Goal: Task Accomplishment & Management: Manage account settings

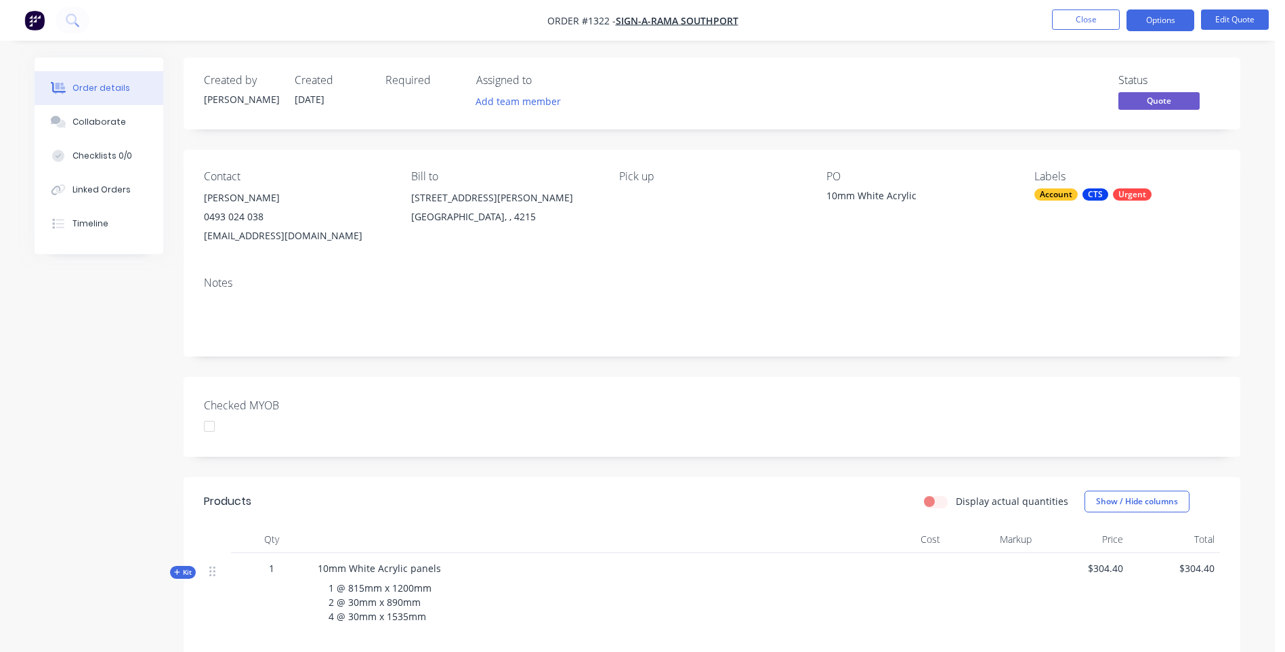
click at [1085, 23] on button "Close" at bounding box center [1086, 19] width 68 height 20
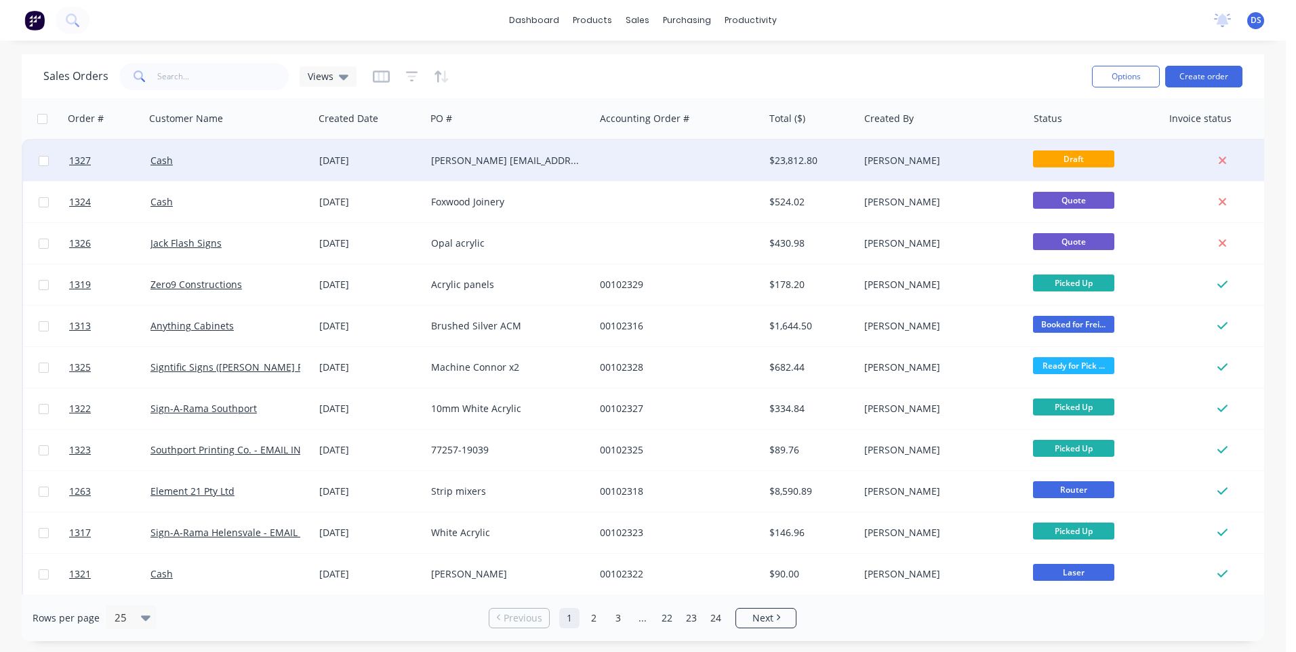
click at [482, 155] on div "[PERSON_NAME] [EMAIL_ADDRESS][PERSON_NAME][DOMAIN_NAME] [PHONE_NUMBER]" at bounding box center [506, 161] width 150 height 14
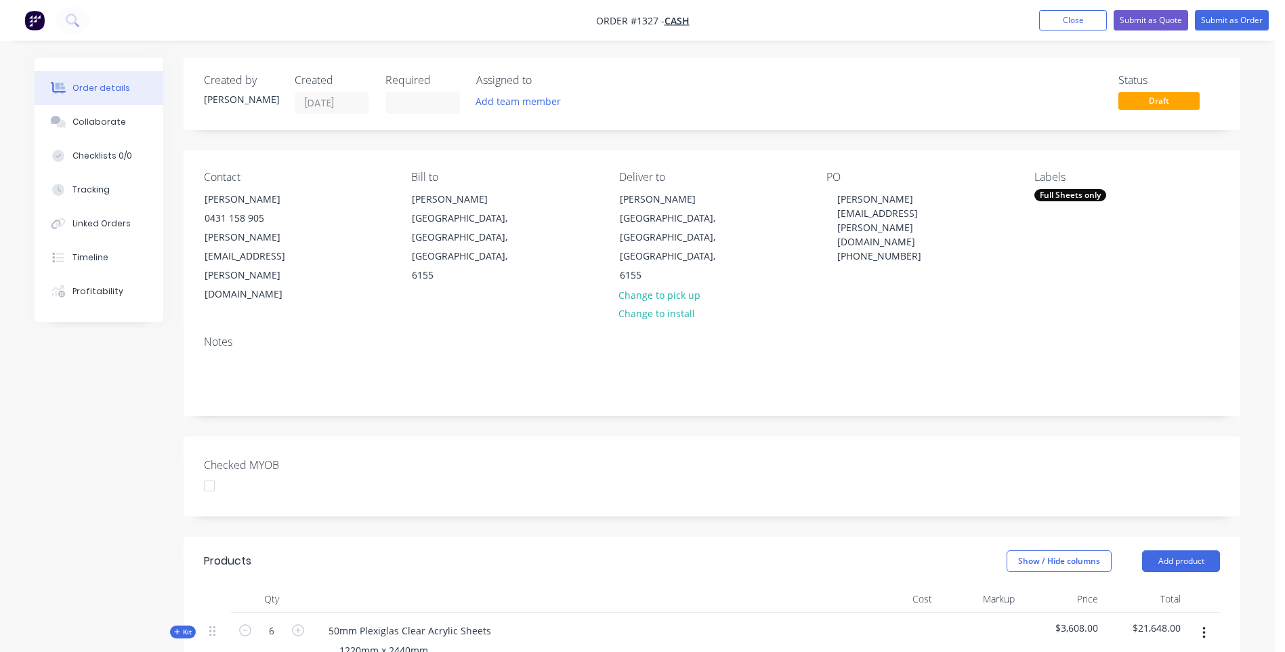
scroll to position [68, 0]
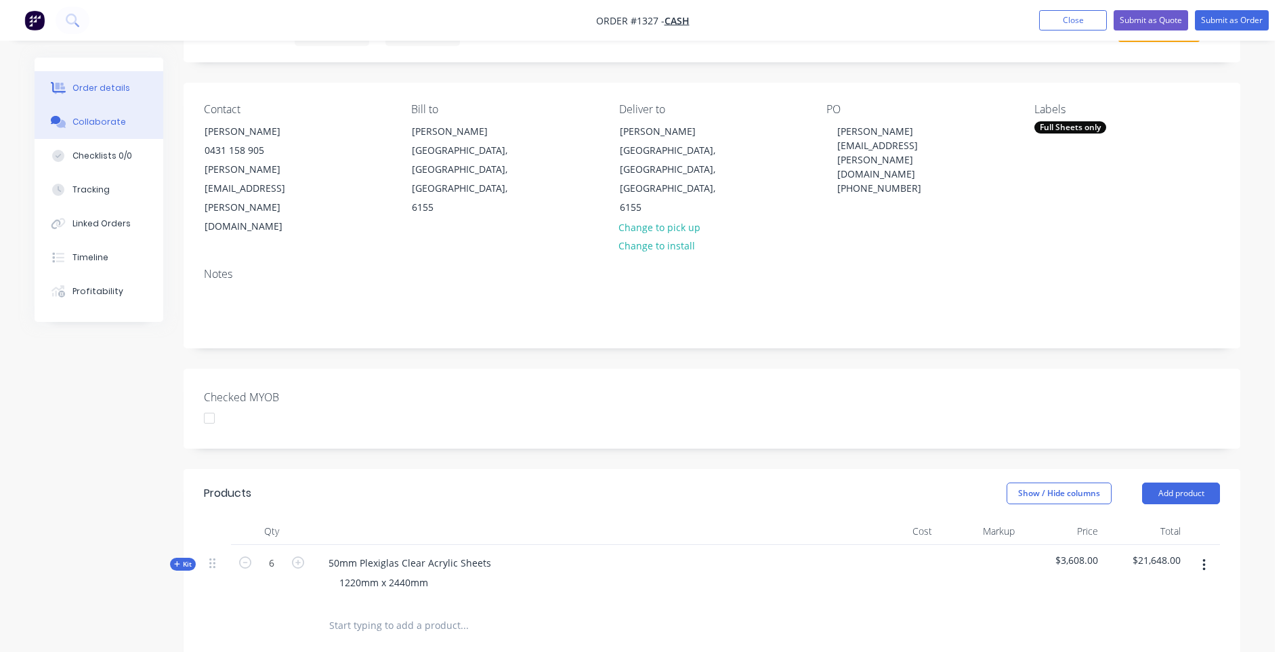
click at [96, 118] on div "Collaborate" at bounding box center [100, 122] width 54 height 12
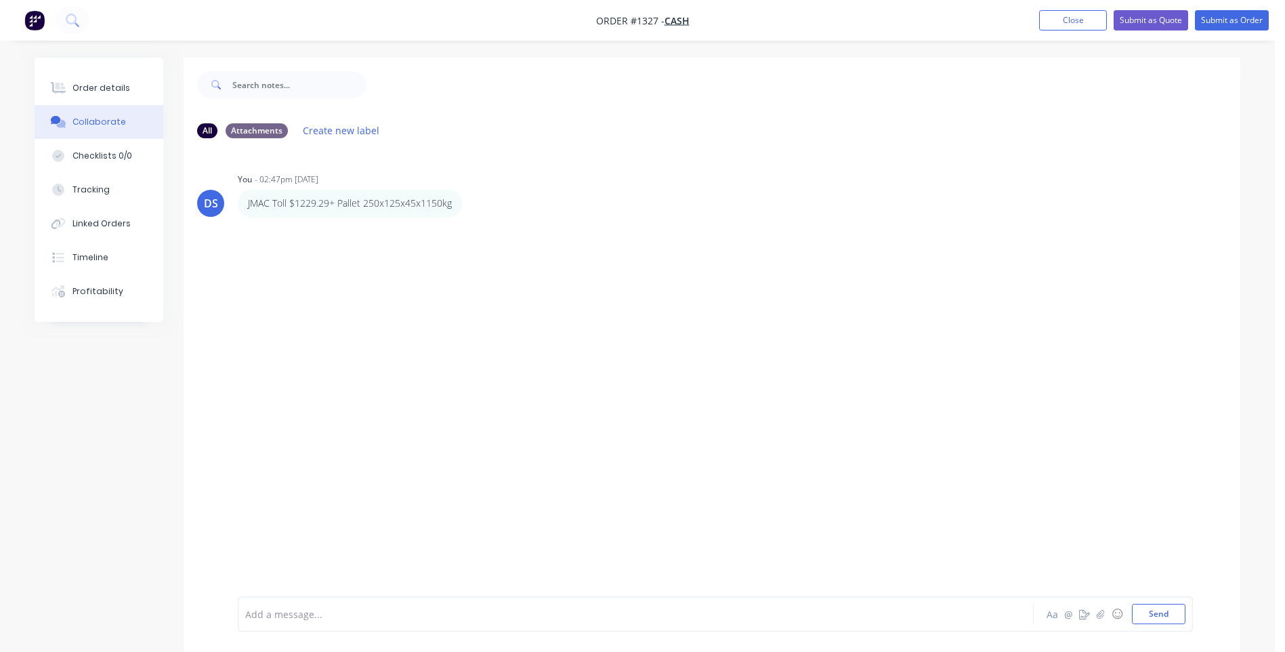
click at [350, 622] on div "Add a message..." at bounding box center [597, 614] width 705 height 20
click at [1158, 615] on button "Send" at bounding box center [1159, 614] width 54 height 20
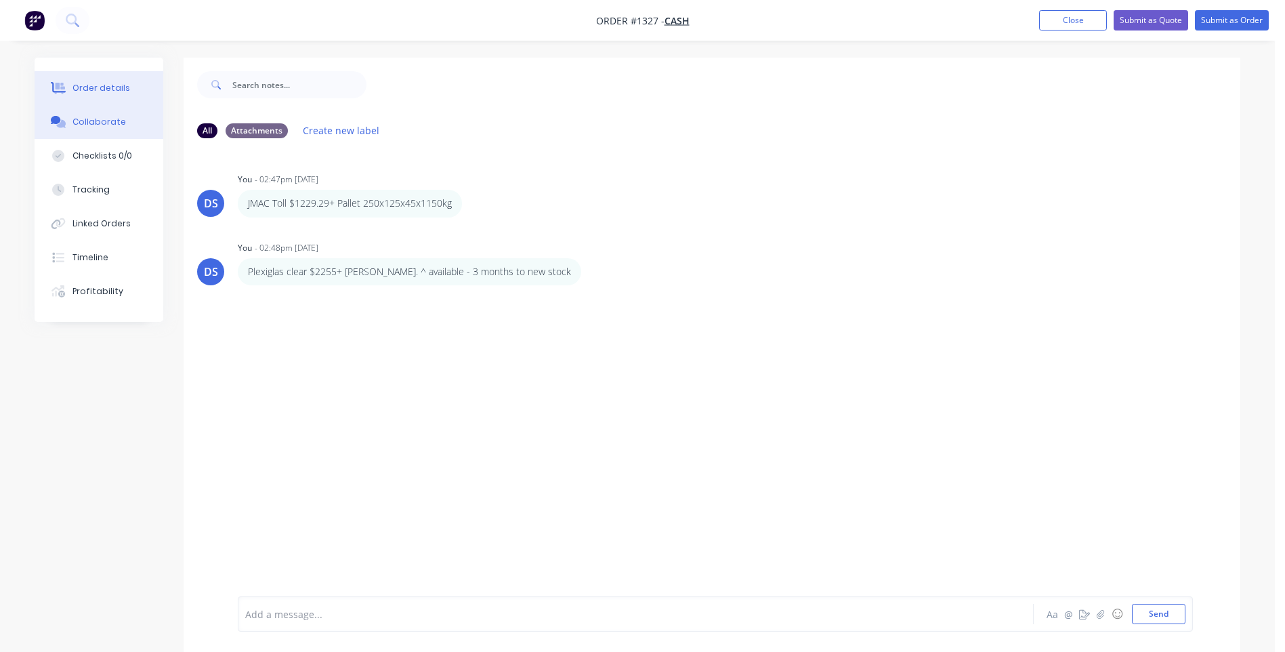
click at [109, 92] on div "Order details" at bounding box center [102, 88] width 58 height 12
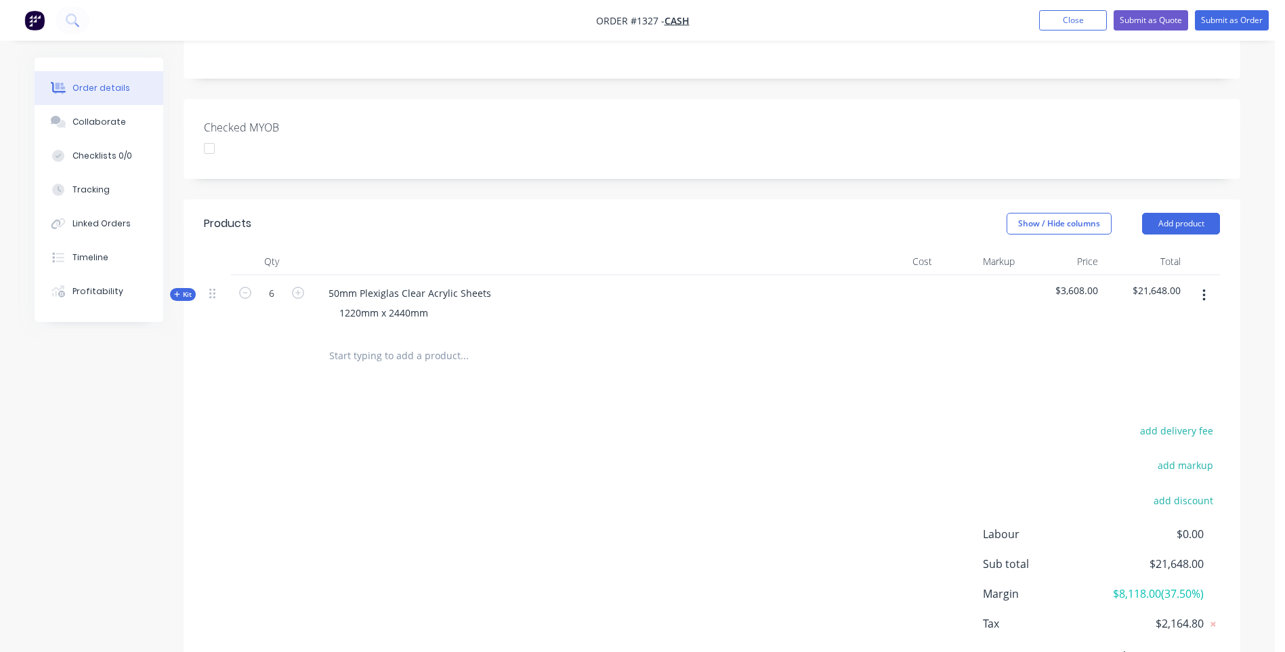
scroll to position [339, 0]
click at [109, 125] on div "Collaborate" at bounding box center [100, 122] width 54 height 12
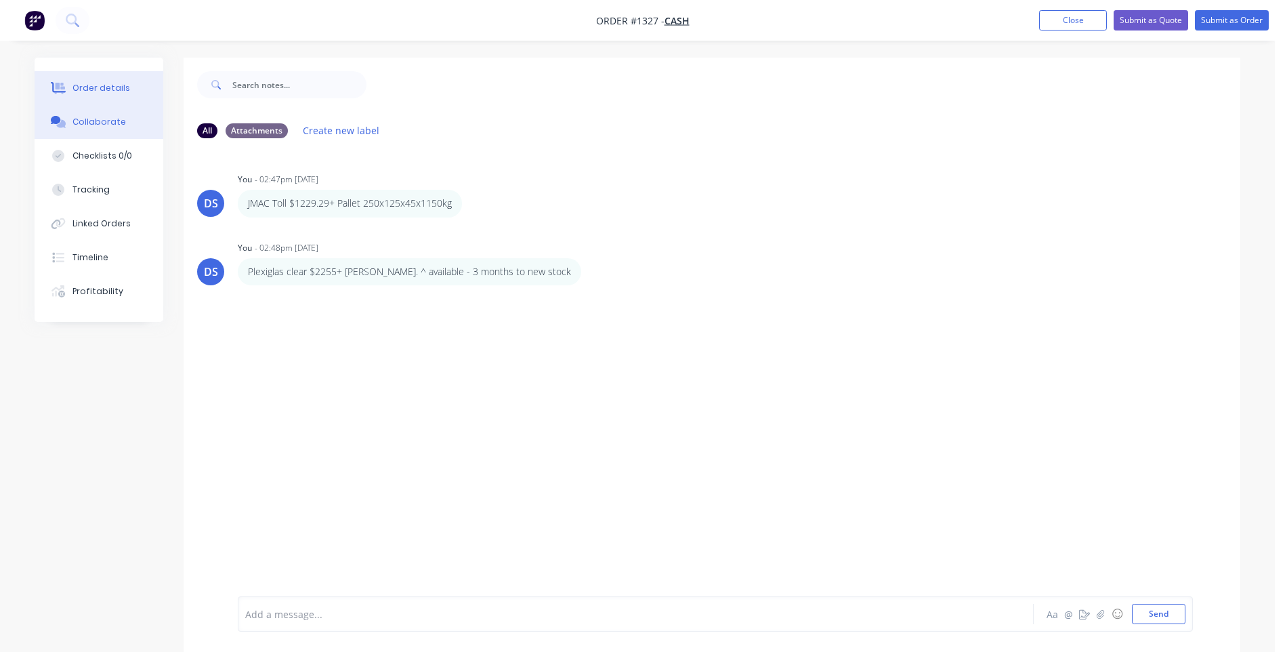
click at [106, 91] on div "Order details" at bounding box center [102, 88] width 58 height 12
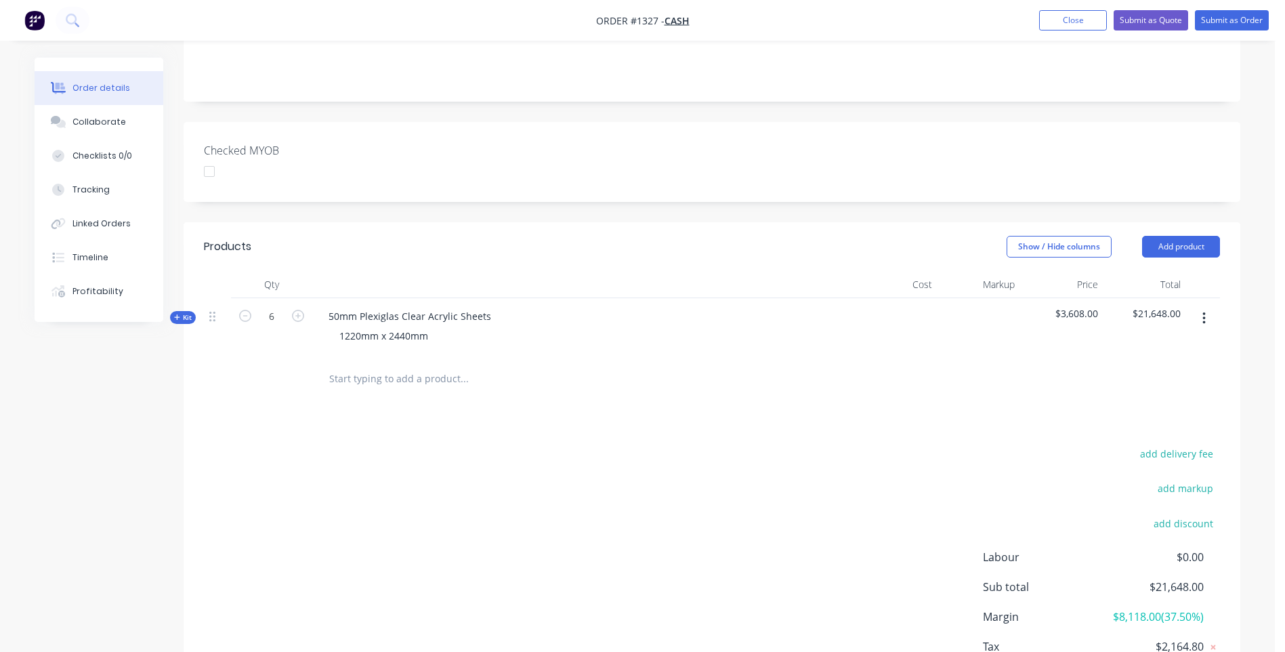
scroll to position [339, 0]
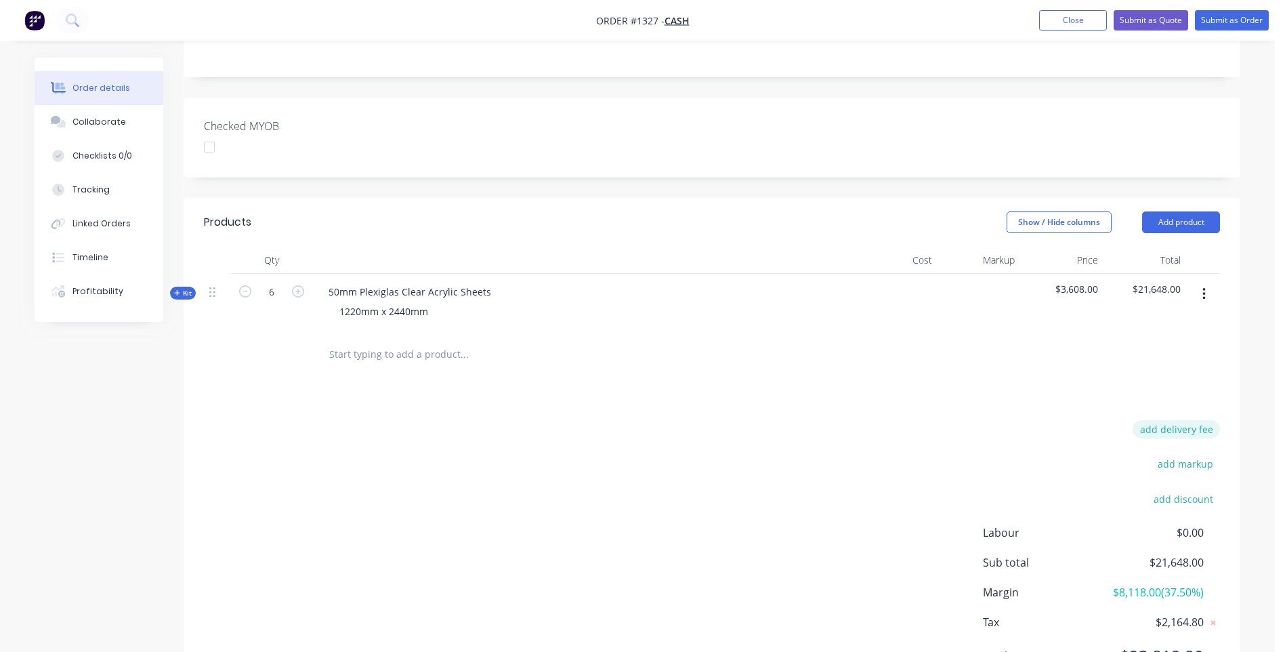
click at [1189, 420] on button "add delivery fee" at bounding box center [1176, 429] width 87 height 18
type input "1330"
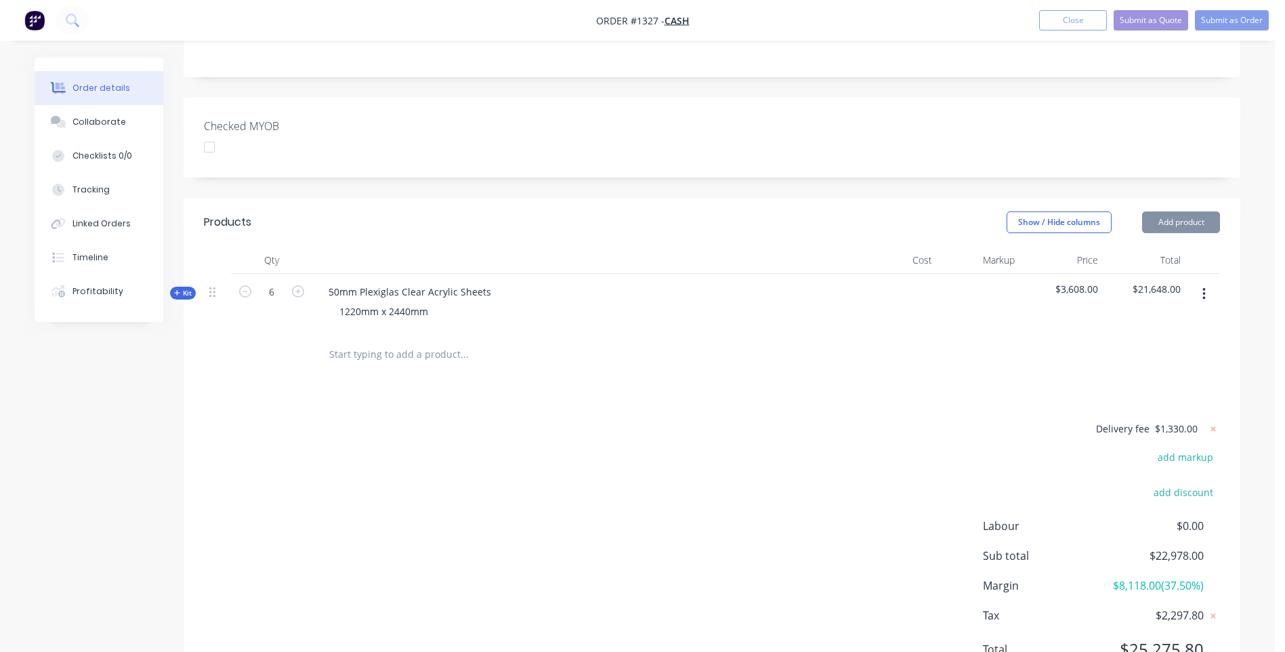
click at [869, 355] on div "Products Show / Hide columns Add product Qty Cost Markup Price Total Kit 6 50mm…" at bounding box center [712, 446] width 1057 height 497
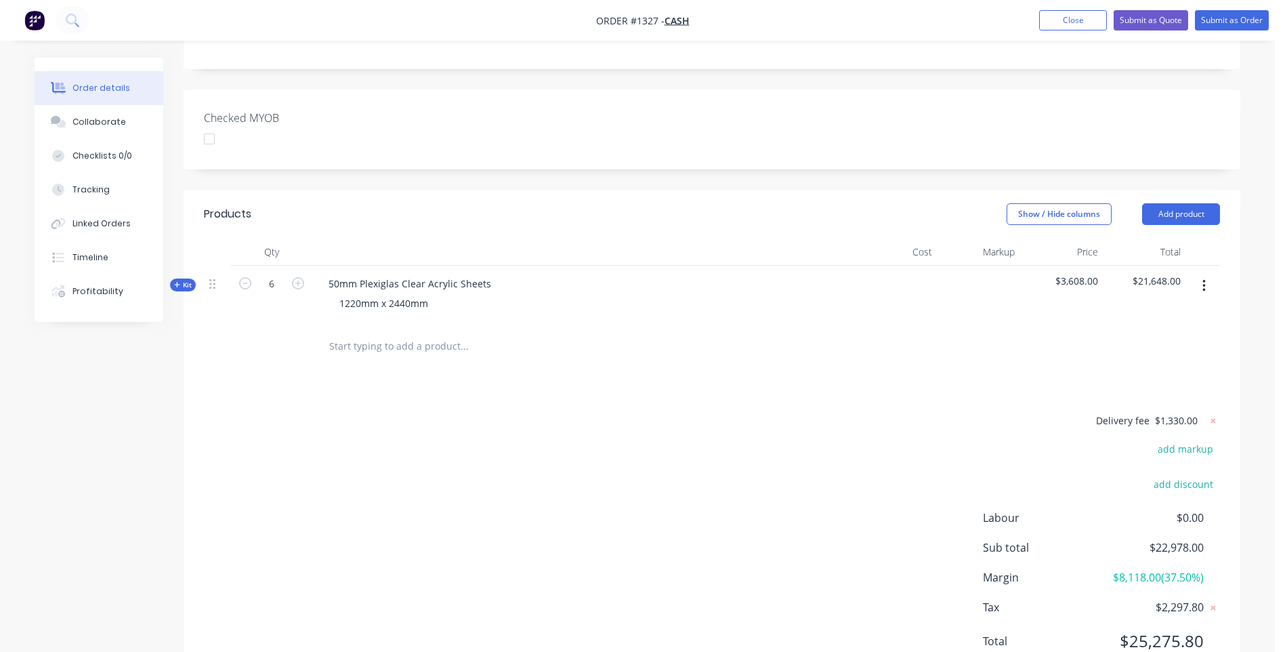
scroll to position [350, 0]
click at [180, 279] on icon at bounding box center [176, 281] width 5 height 5
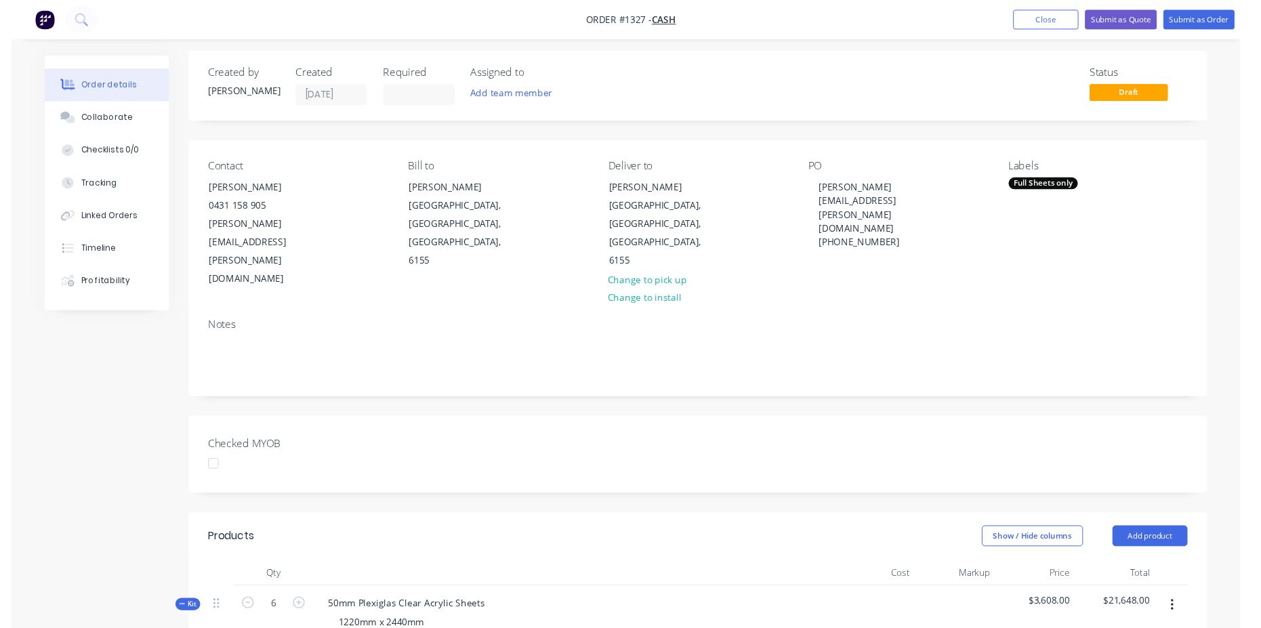
scroll to position [0, 0]
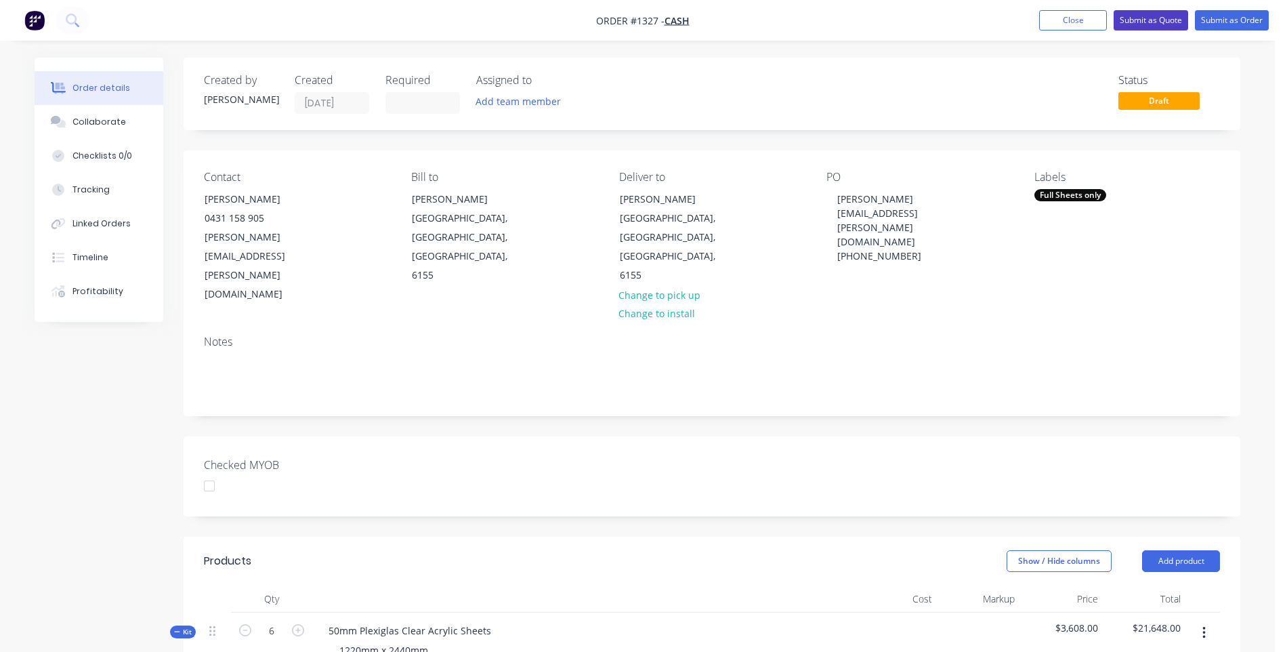
click at [1145, 28] on button "Submit as Quote" at bounding box center [1151, 20] width 75 height 20
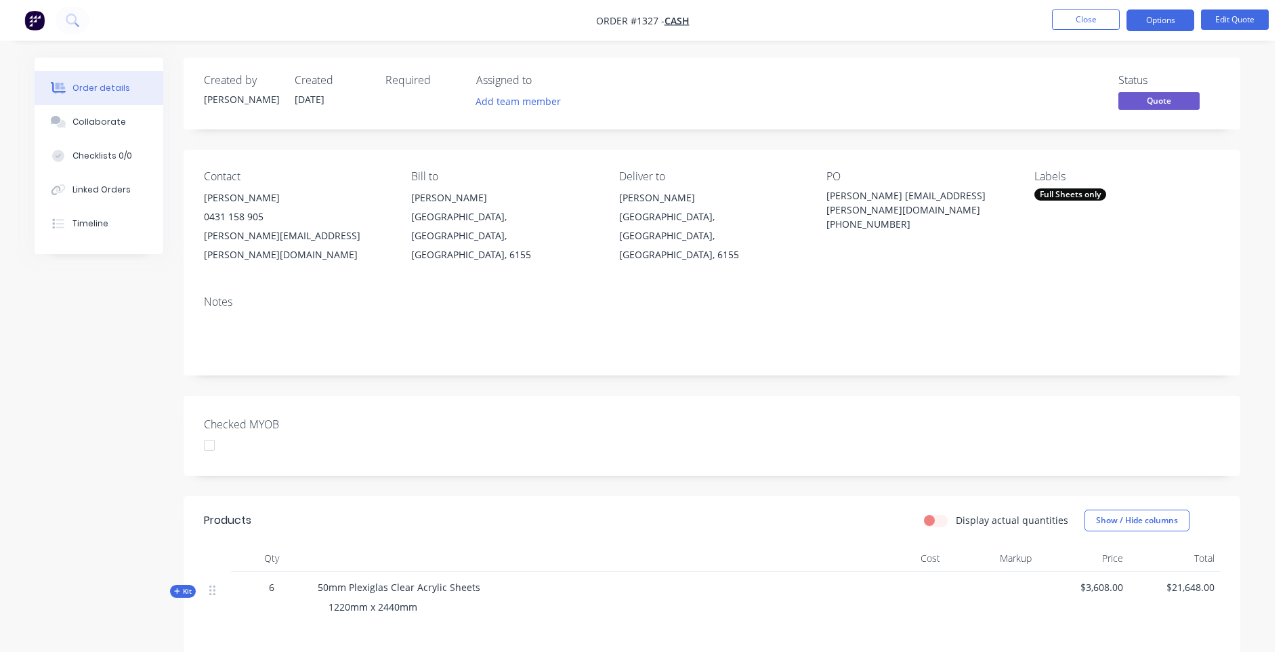
click at [1145, 28] on button "Options" at bounding box center [1161, 20] width 68 height 22
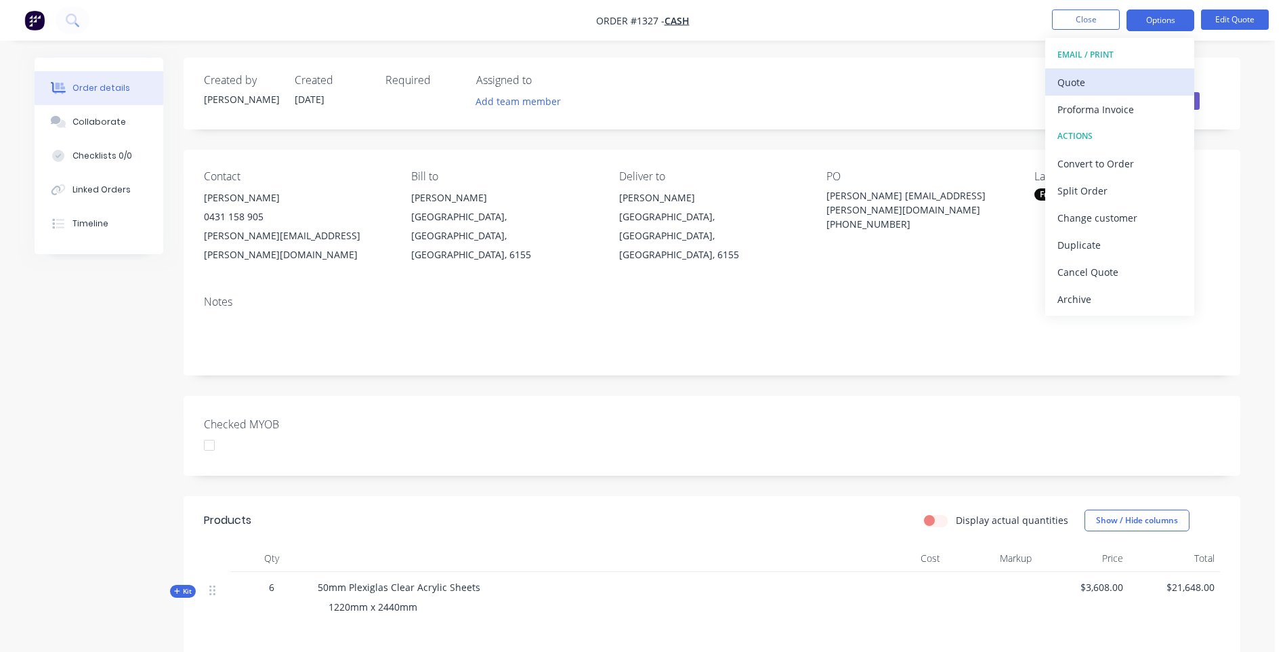
click at [1085, 79] on div "Quote" at bounding box center [1120, 83] width 125 height 20
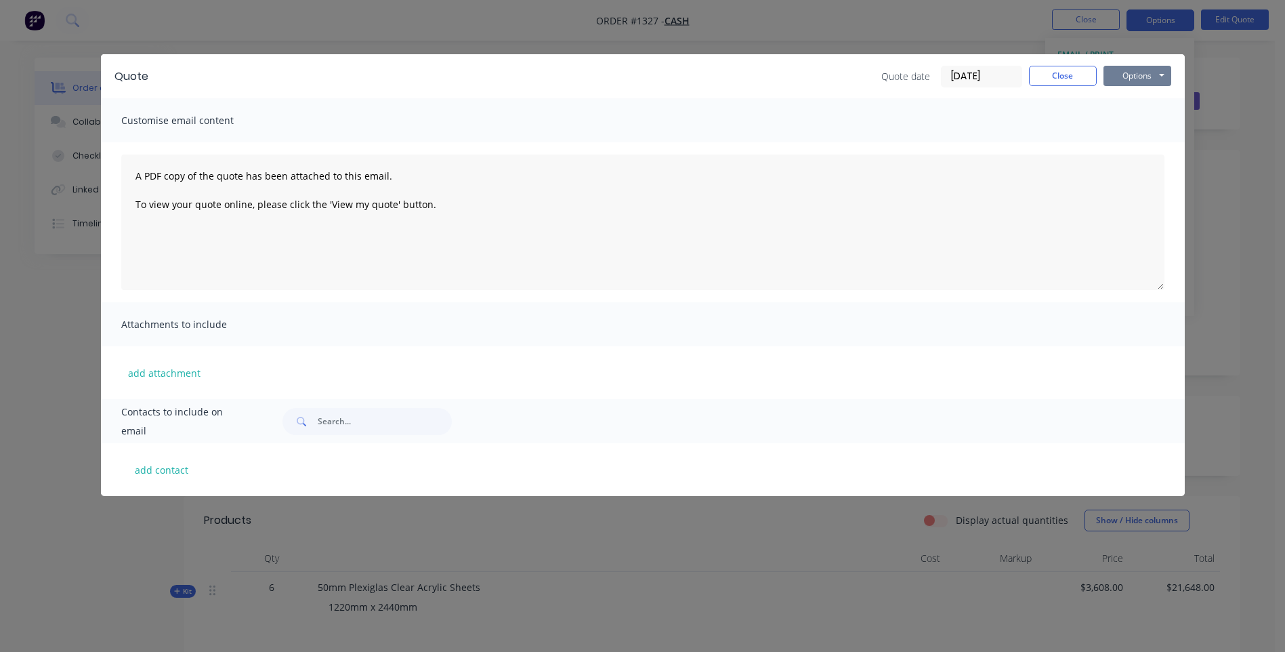
click at [1134, 87] on div "Quote Quote date 28/08/25 Close Options Preview Print Email" at bounding box center [643, 76] width 1084 height 44
click at [1132, 82] on button "Options" at bounding box center [1138, 76] width 68 height 20
click at [1126, 99] on button "Preview" at bounding box center [1147, 100] width 87 height 22
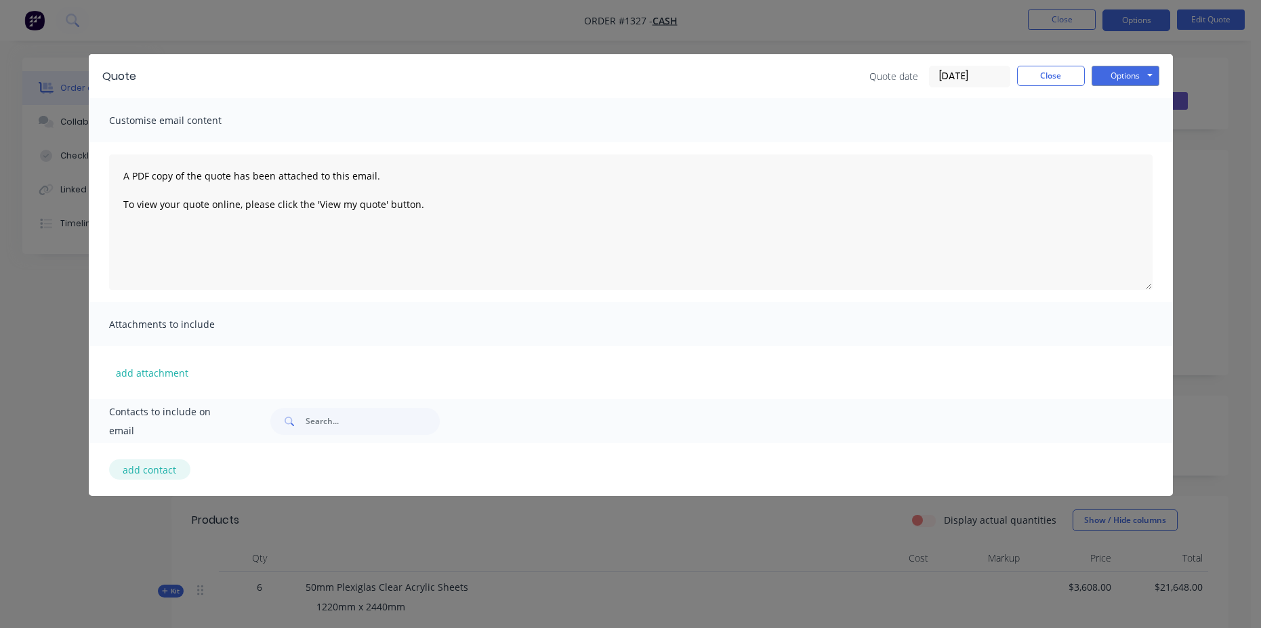
click at [152, 468] on button "add contact" at bounding box center [149, 469] width 81 height 20
select select "AU"
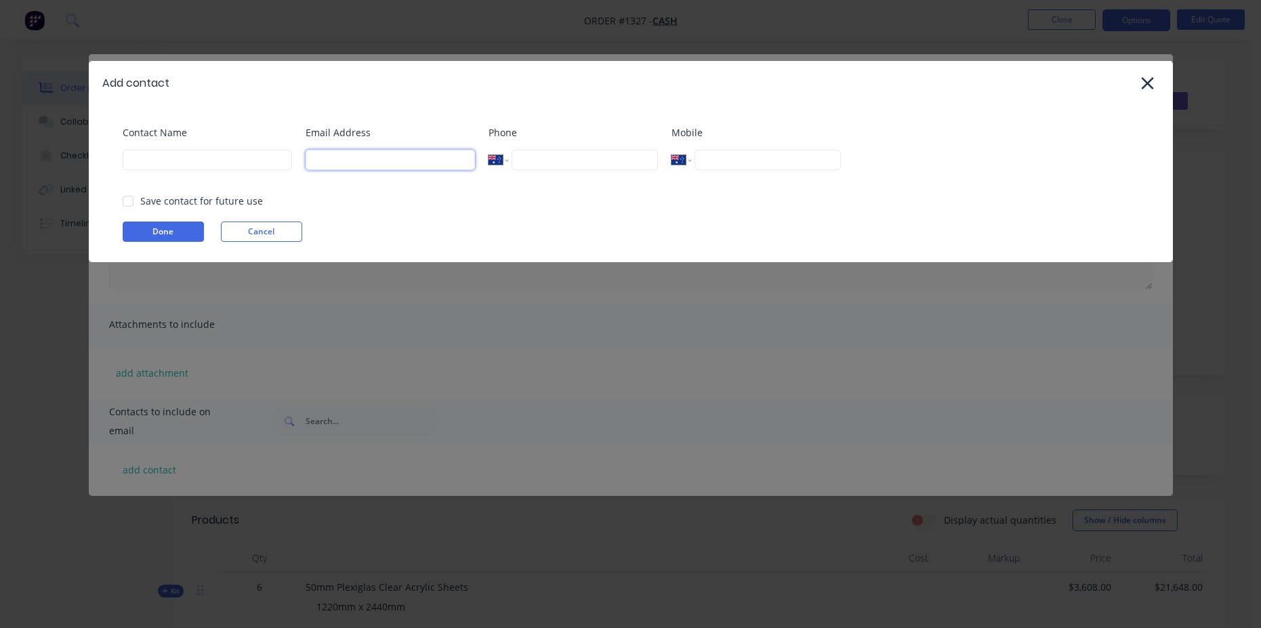
click at [350, 154] on input at bounding box center [390, 160] width 169 height 20
type input "diane.copeland@inf66.com"
type input "der"
type input "Diane Copeland"
type input "0431 158 905"
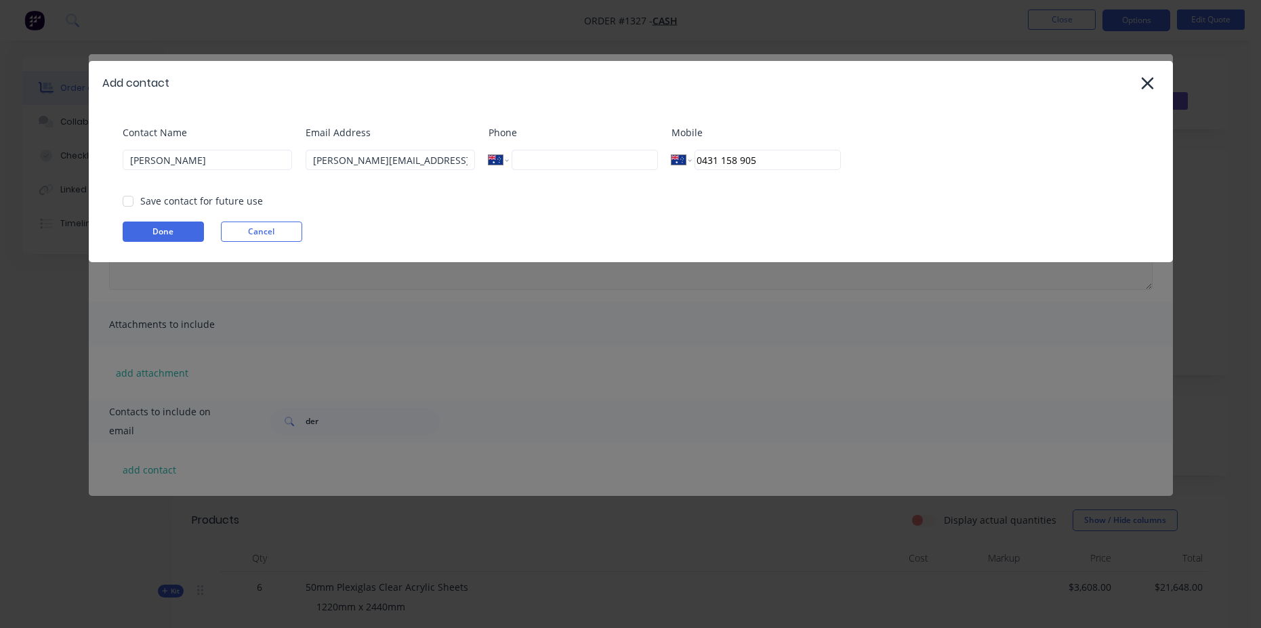
select select "AU"
click at [405, 169] on input at bounding box center [390, 160] width 169 height 20
type input "diane.copeland@inf66.com"
type input "Diane Copeland"
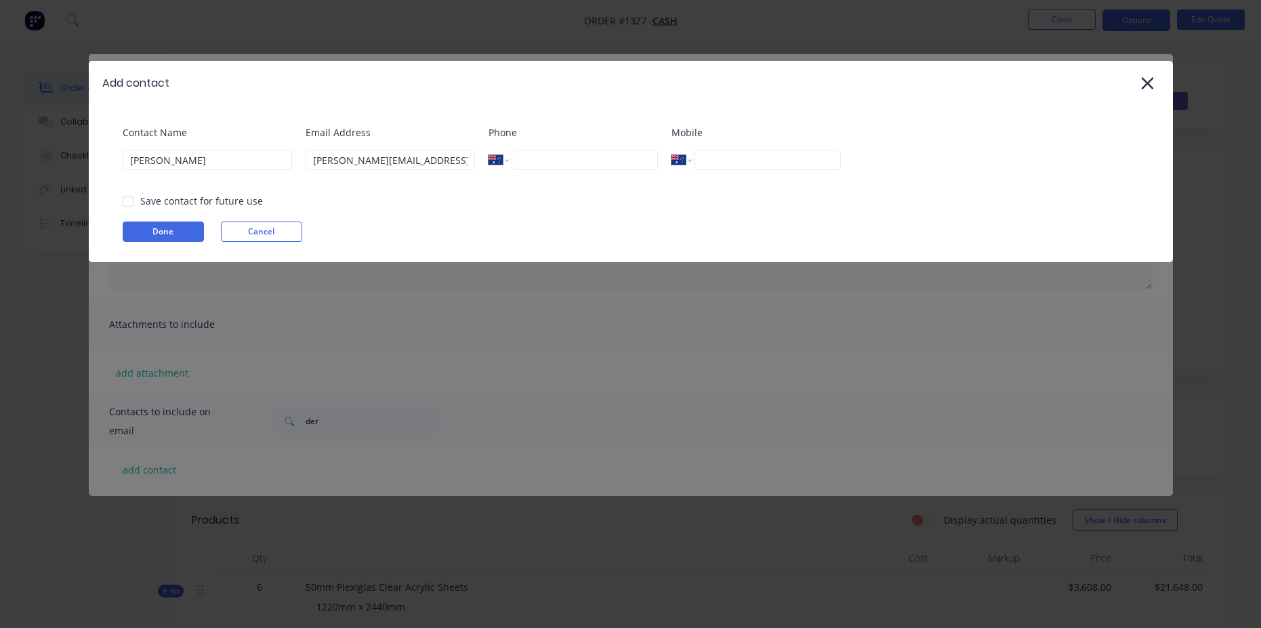
type input "0431 158 905"
click at [174, 239] on button "Done" at bounding box center [163, 232] width 81 height 20
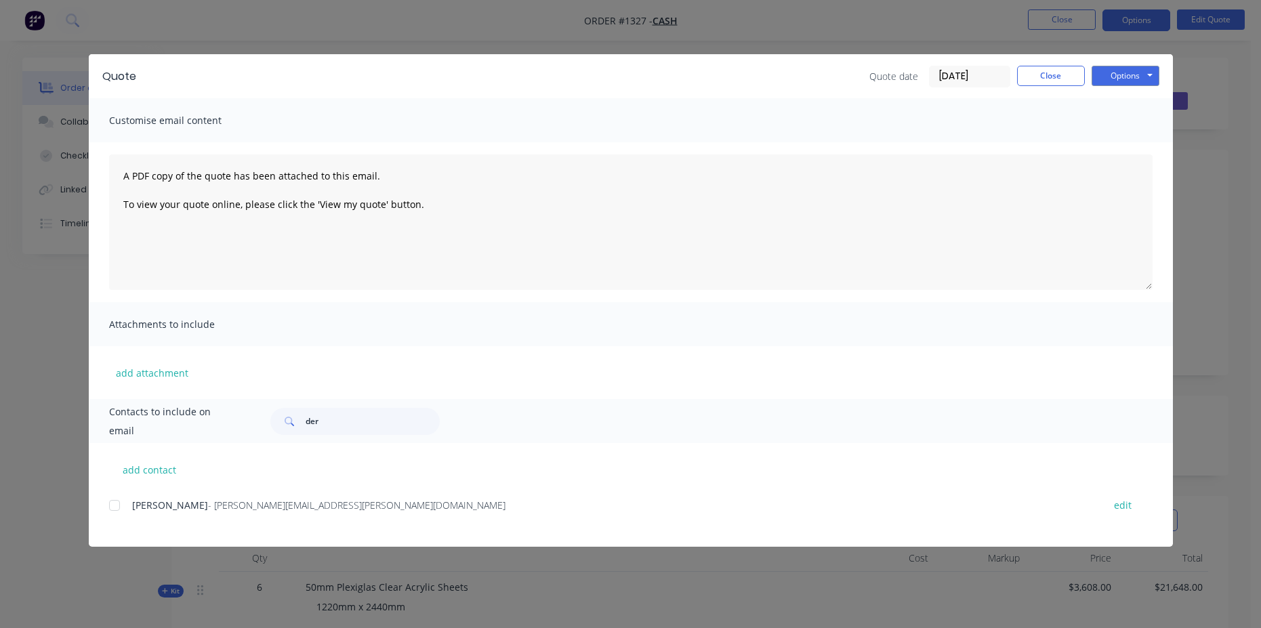
click at [115, 501] on div at bounding box center [114, 505] width 27 height 27
click at [157, 379] on button "add attachment" at bounding box center [152, 373] width 86 height 20
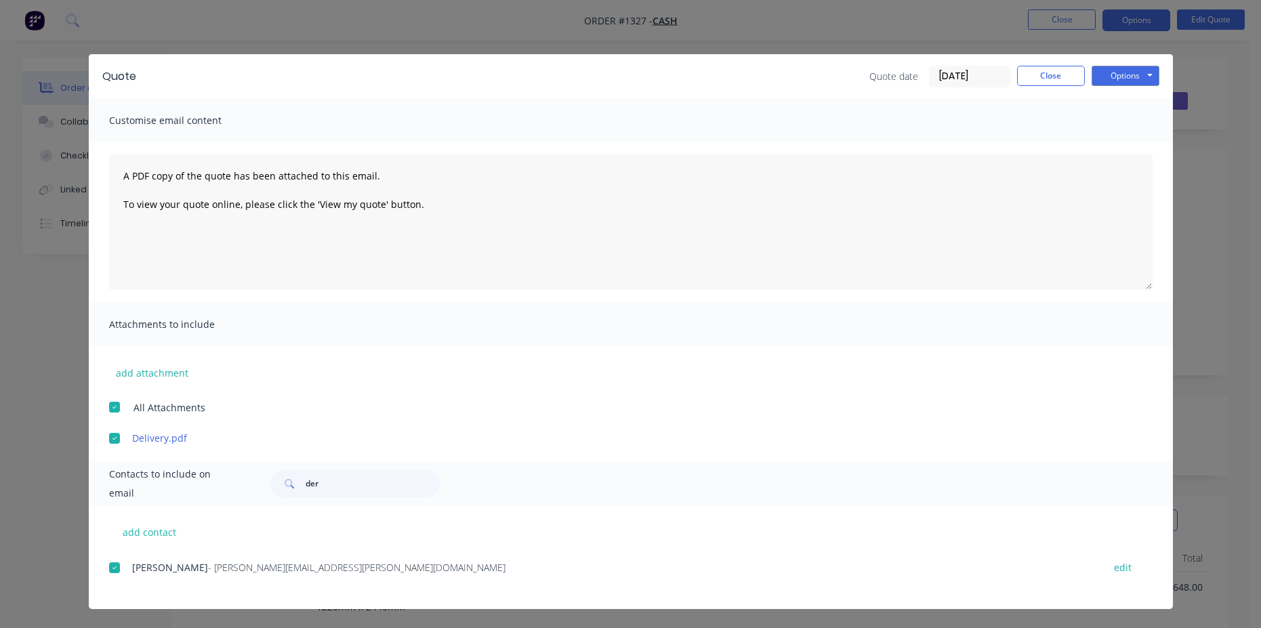
click at [422, 548] on div "add contact Diane Copeland - diane.copeland@inf66.com edit" at bounding box center [631, 558] width 1084 height 104
click at [161, 268] on textarea "A PDF copy of the quote has been attached to this email. To view your quote onl…" at bounding box center [631, 222] width 1044 height 136
paste textarea "Hi, Please contact us if you have any questions. Regards, Darren sales@allstarp…"
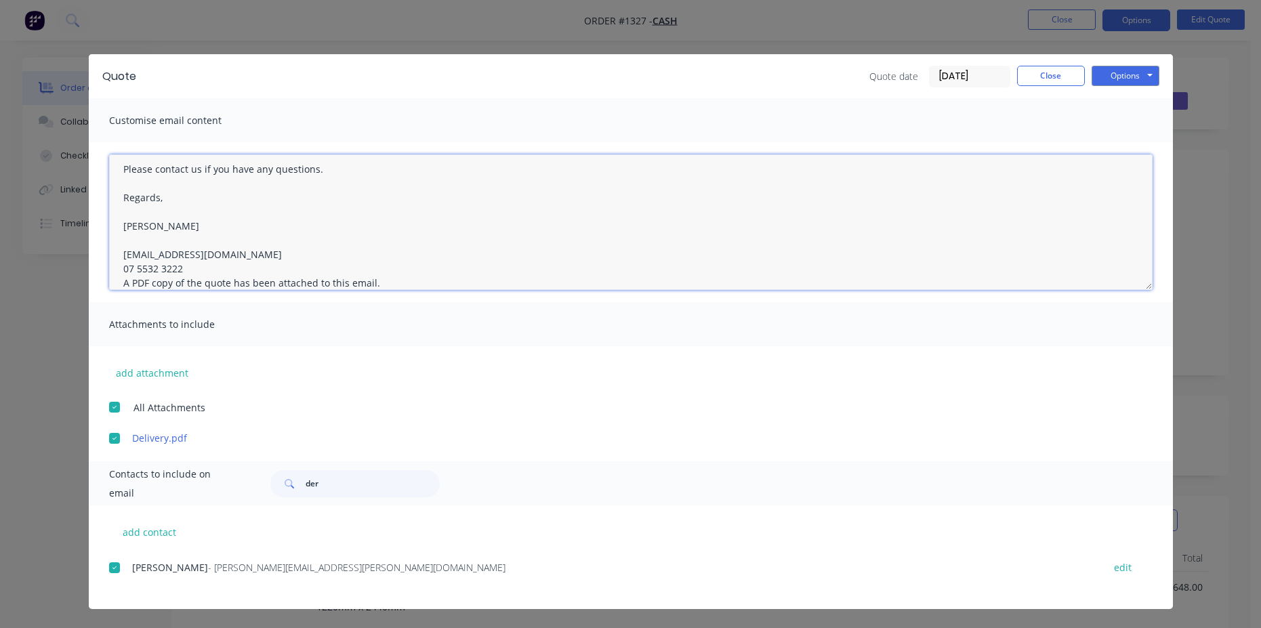
click at [196, 262] on textarea "Hi, Please contact us if you have any questions. Regards, Darren sales@allstarp…" at bounding box center [631, 222] width 1044 height 136
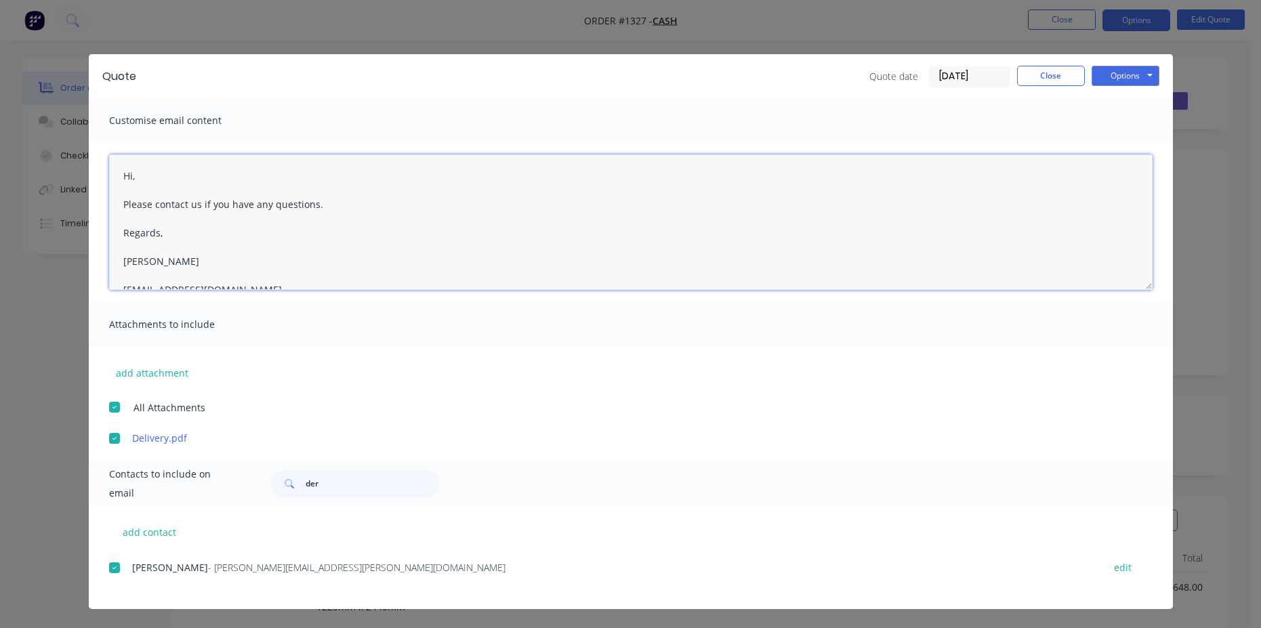
click at [138, 176] on textarea "Hi, Please contact us if you have any questions. Regards, Darren sales@allstarp…" at bounding box center [631, 222] width 1044 height 136
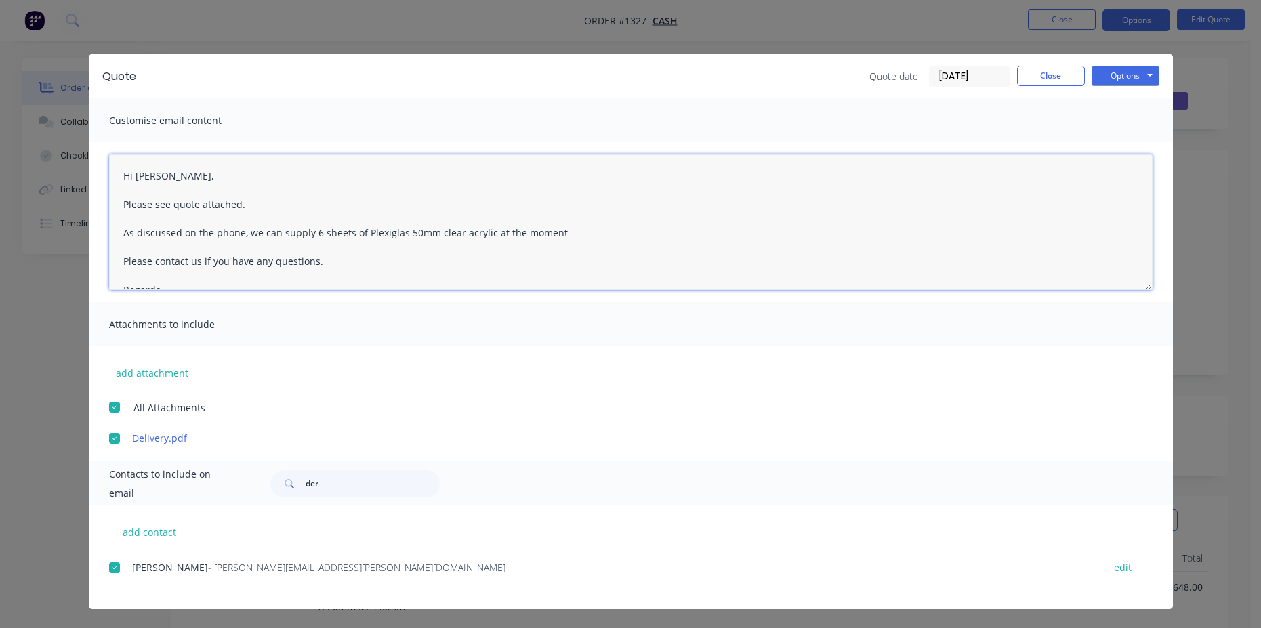
click at [571, 232] on textarea "Hi Diane, Please see quote attached. As discussed on the phone, we can supply 6…" at bounding box center [631, 222] width 1044 height 136
click at [169, 264] on textarea "Hi Diane, Please see quote attached. As discussed on the phone, we can supply 6…" at bounding box center [631, 222] width 1044 height 136
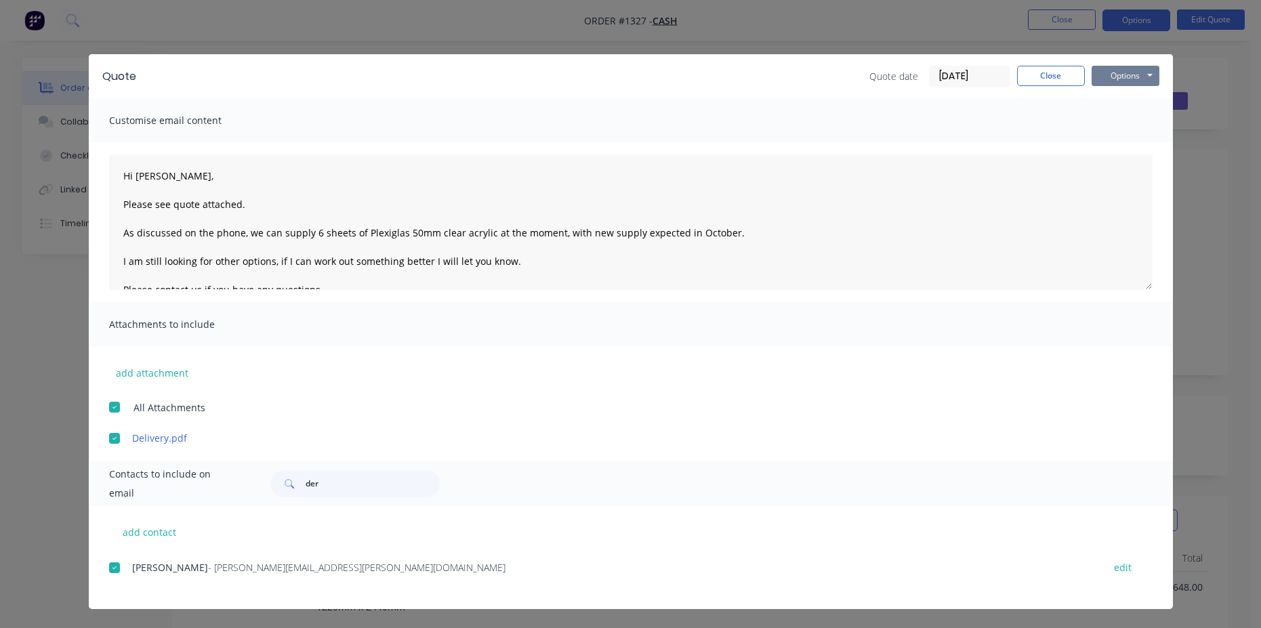
click at [1127, 82] on button "Options" at bounding box center [1126, 76] width 68 height 20
click at [1126, 147] on button "Email" at bounding box center [1135, 144] width 87 height 22
type textarea "A PDF copy of the quote has been attached to this email. To view your quote onl…"
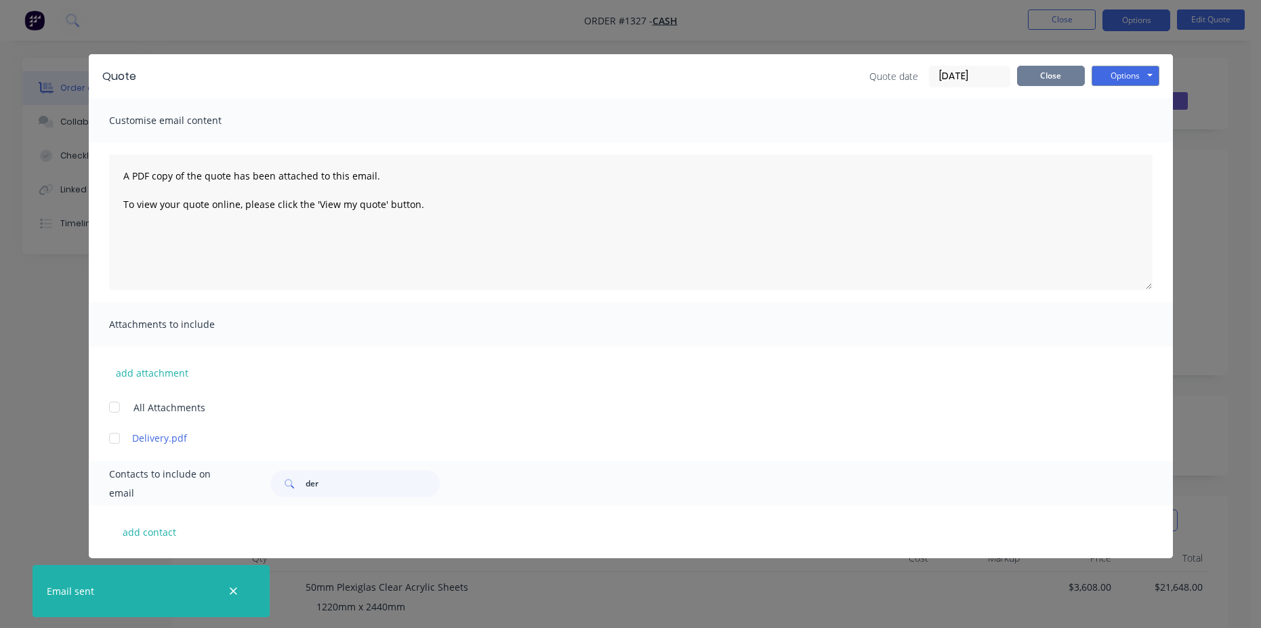
click at [1041, 83] on button "Close" at bounding box center [1051, 76] width 68 height 20
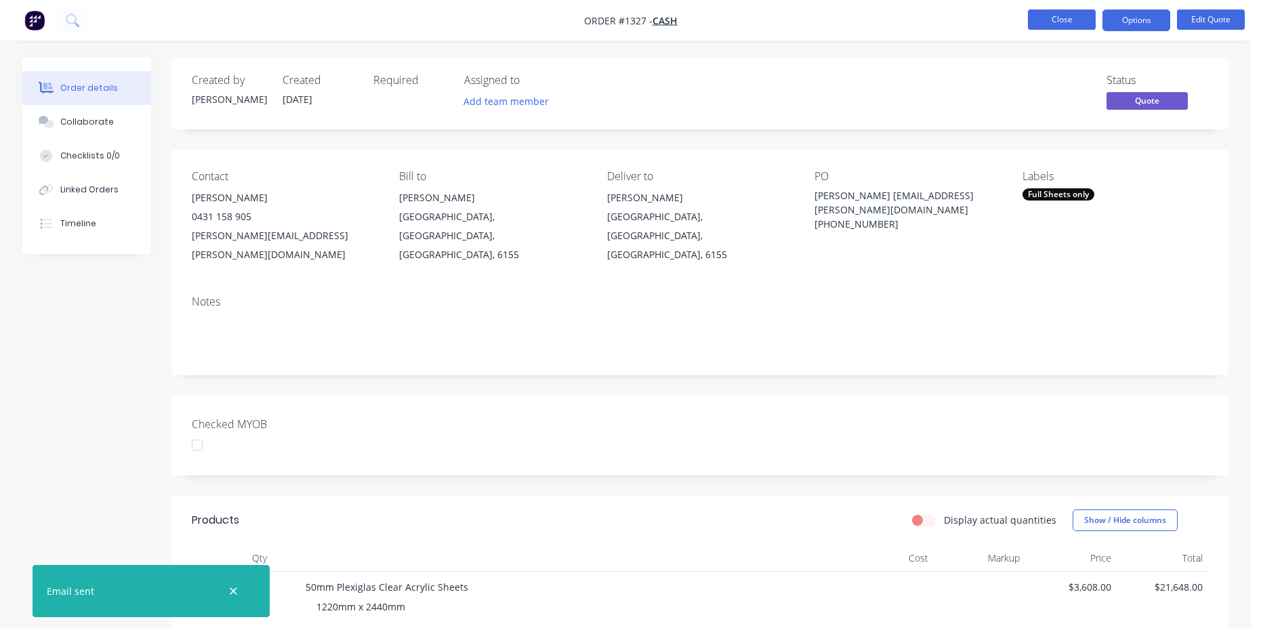
click at [1058, 24] on button "Close" at bounding box center [1062, 19] width 68 height 20
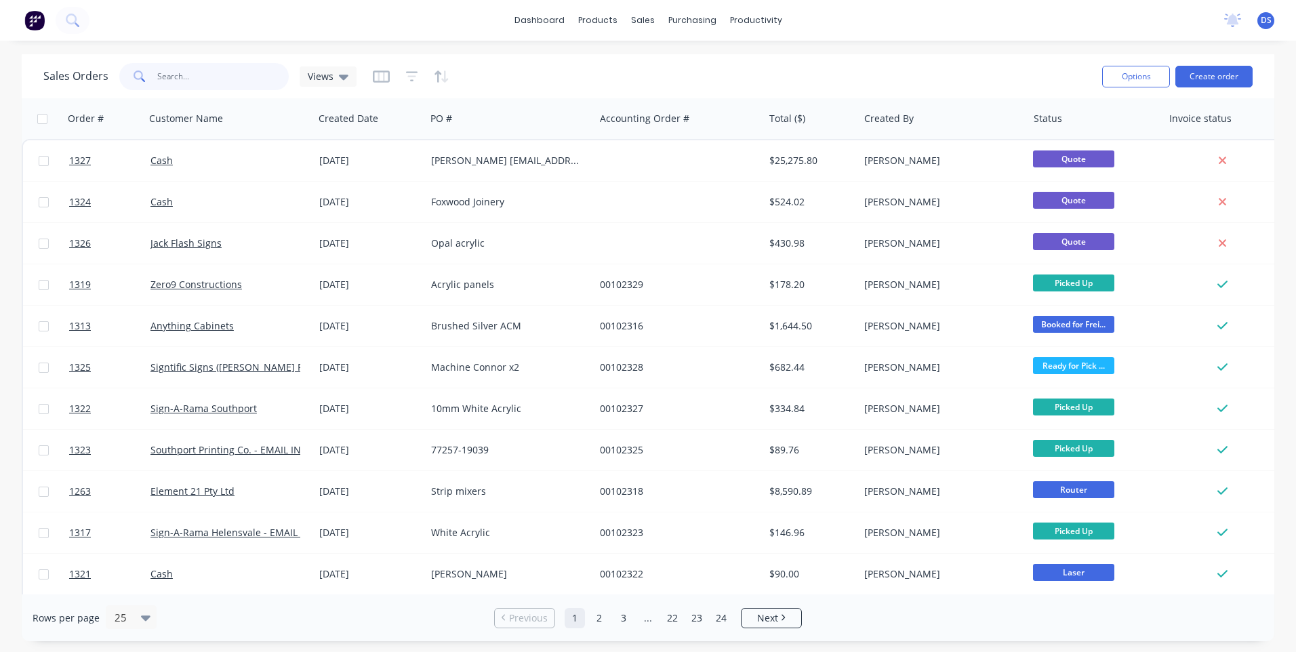
click at [242, 81] on input "text" at bounding box center [223, 76] width 132 height 27
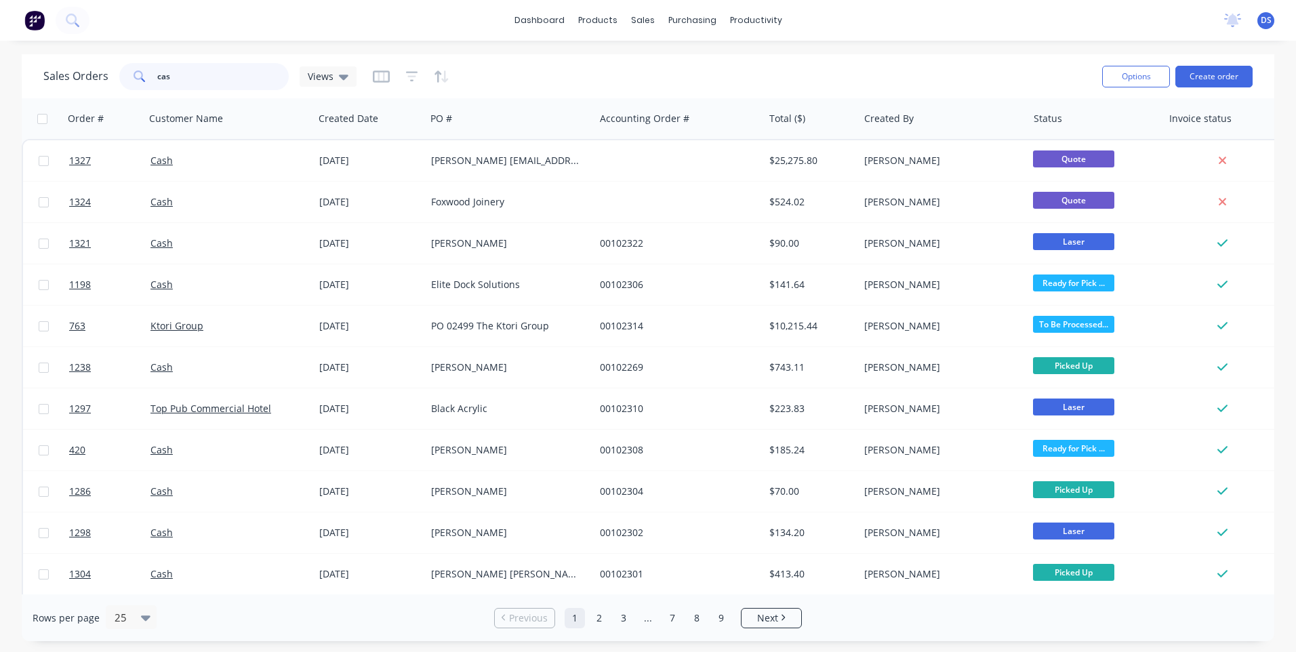
type input "cas"
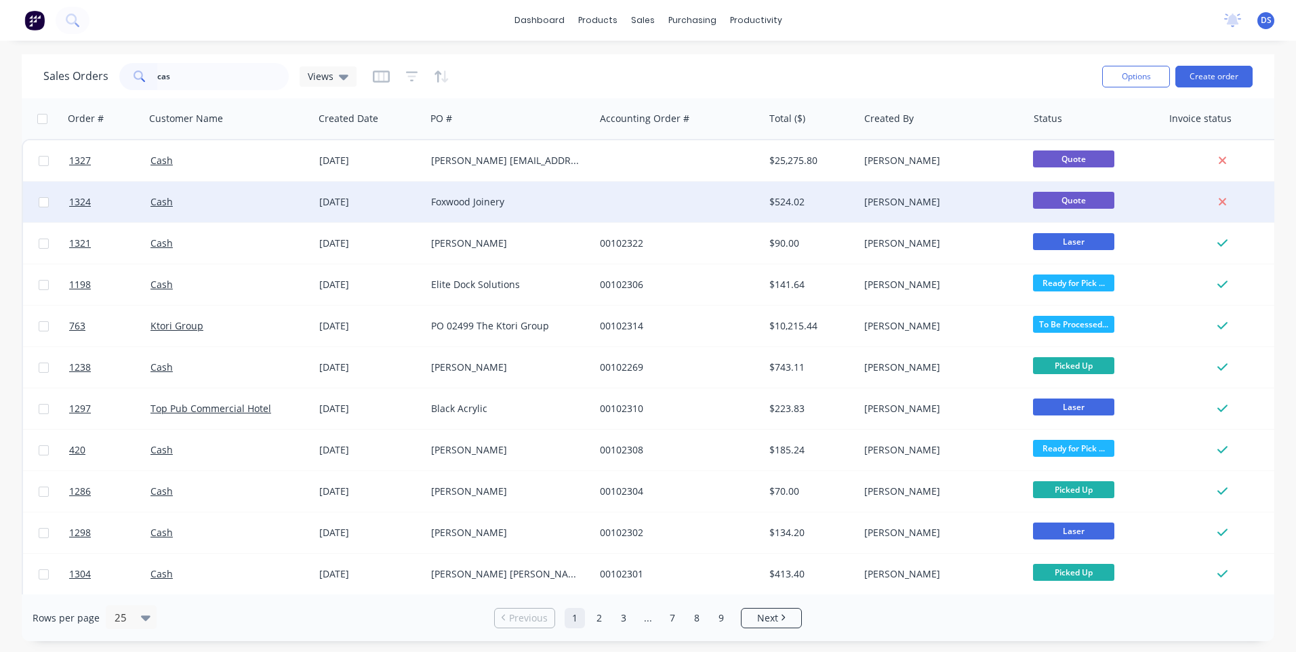
click at [468, 202] on div "Foxwood Joinery" at bounding box center [506, 202] width 150 height 14
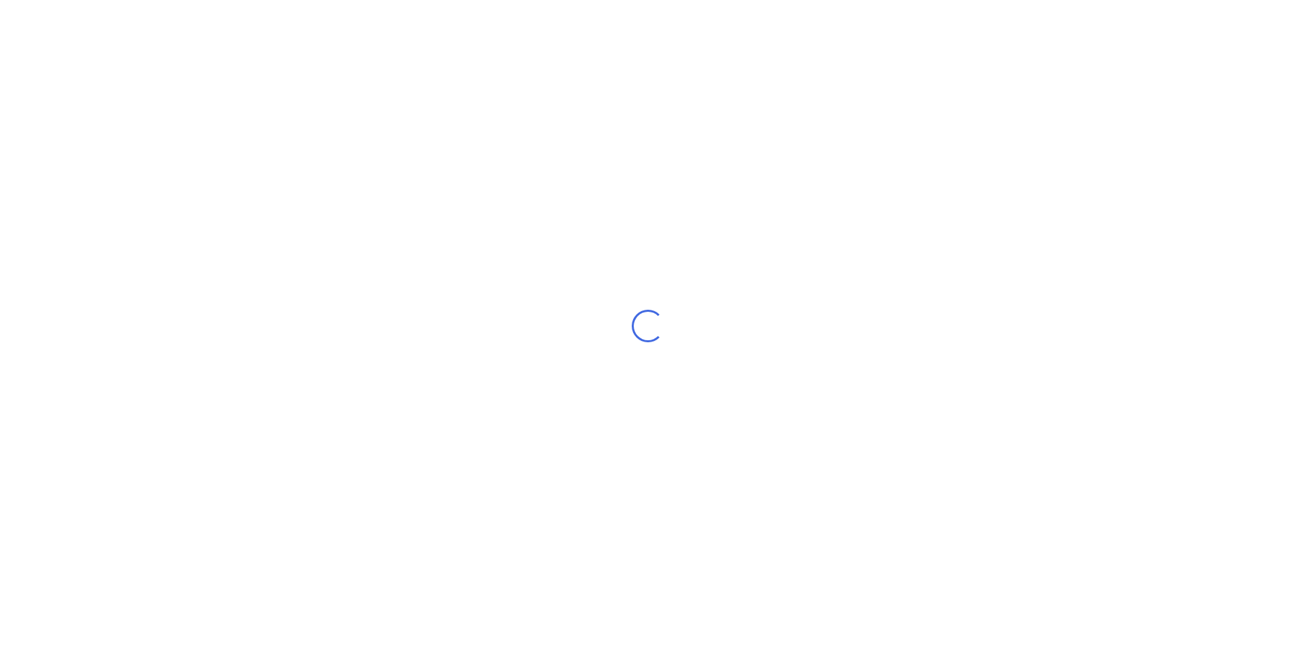
click at [468, 202] on div "Loading..." at bounding box center [648, 326] width 1296 height 652
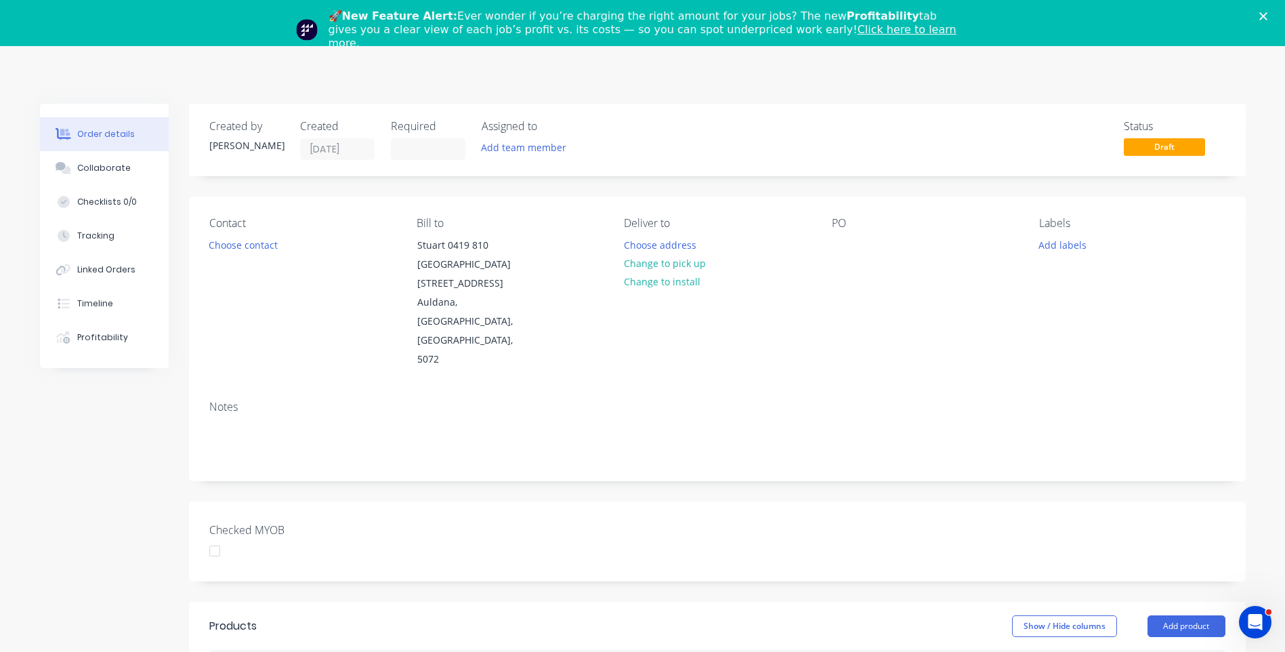
click at [1268, 16] on polygon "Close" at bounding box center [1264, 16] width 8 height 8
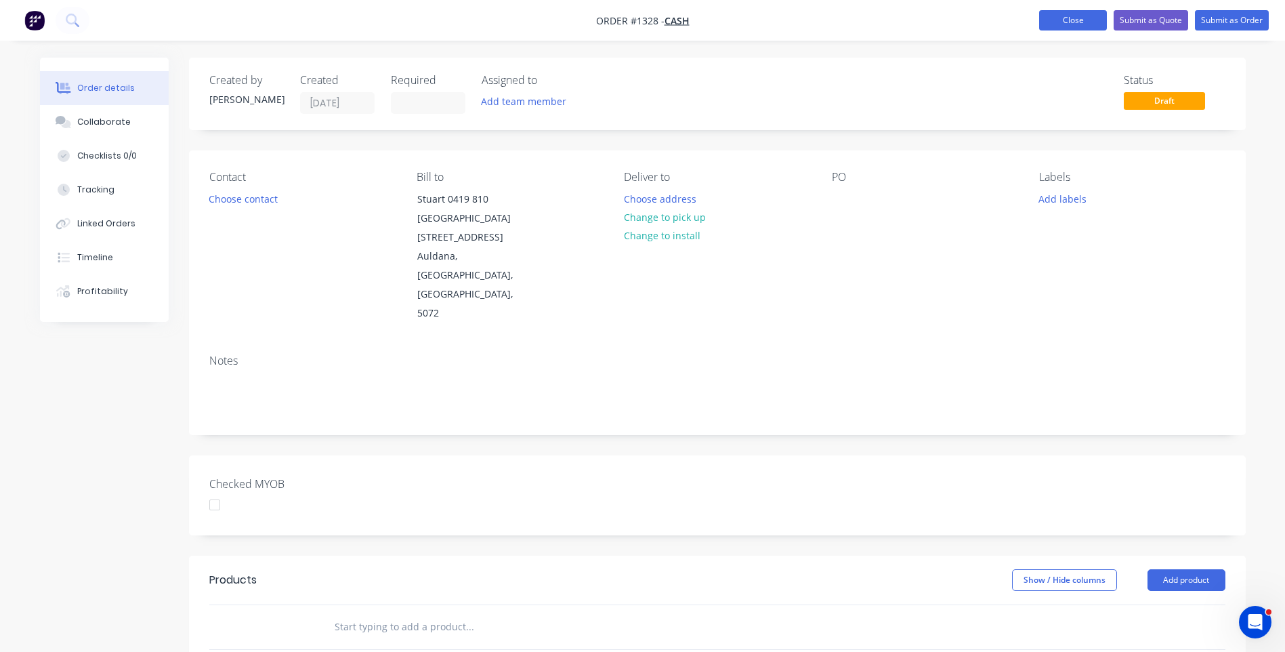
click at [1054, 21] on button "Close" at bounding box center [1073, 20] width 68 height 20
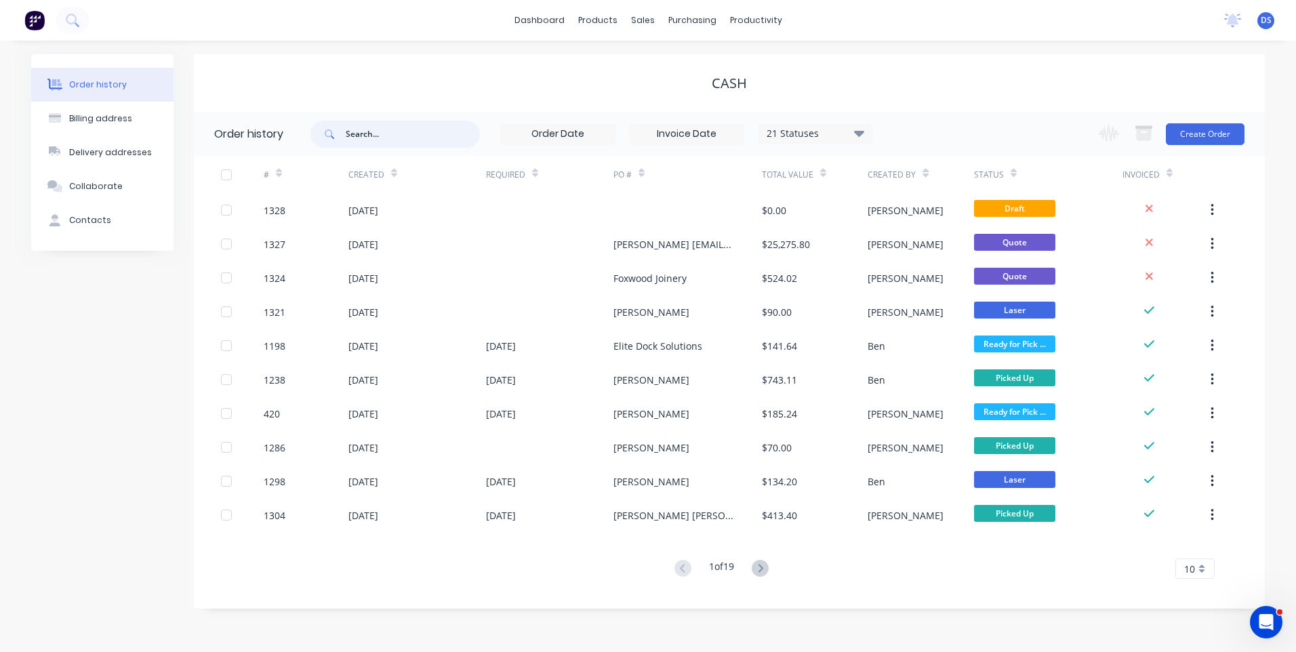
click at [399, 135] on input "text" at bounding box center [413, 134] width 134 height 27
type input "lloyd"
click at [382, 131] on input "text" at bounding box center [413, 134] width 134 height 27
type input "59"
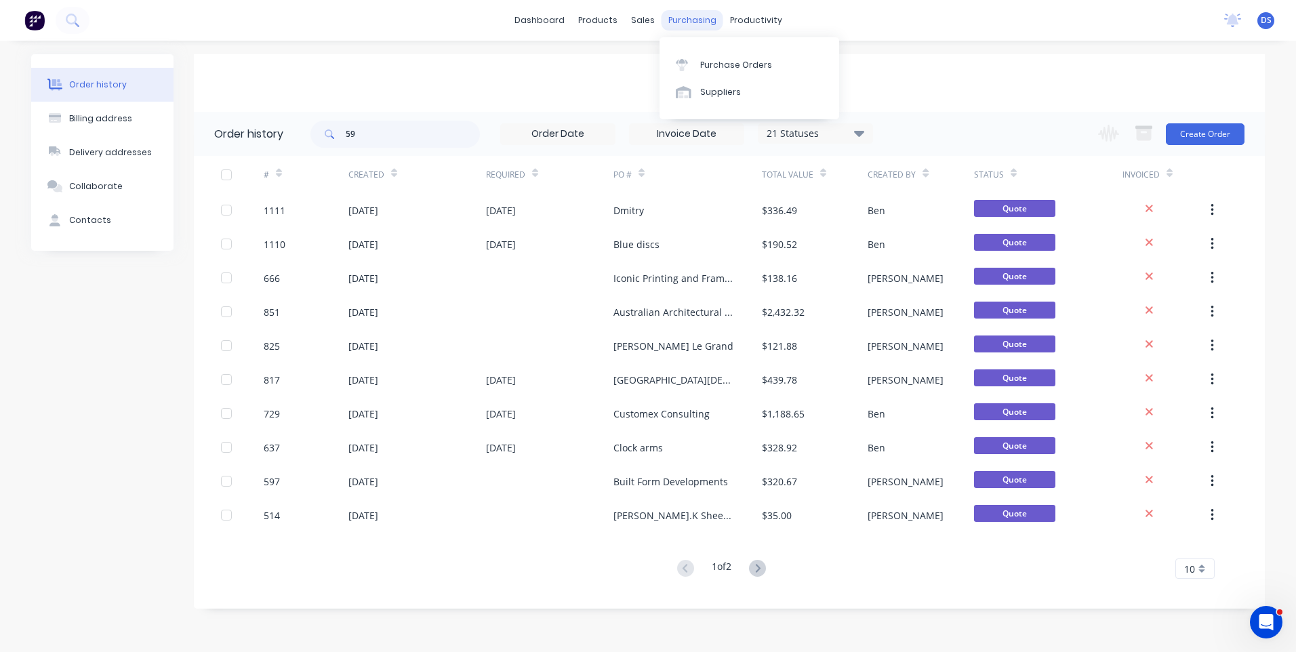
click at [691, 25] on div "purchasing" at bounding box center [692, 20] width 62 height 20
click at [645, 29] on div "sales" at bounding box center [642, 20] width 37 height 20
click at [682, 70] on div "Sales Orders" at bounding box center [693, 65] width 56 height 12
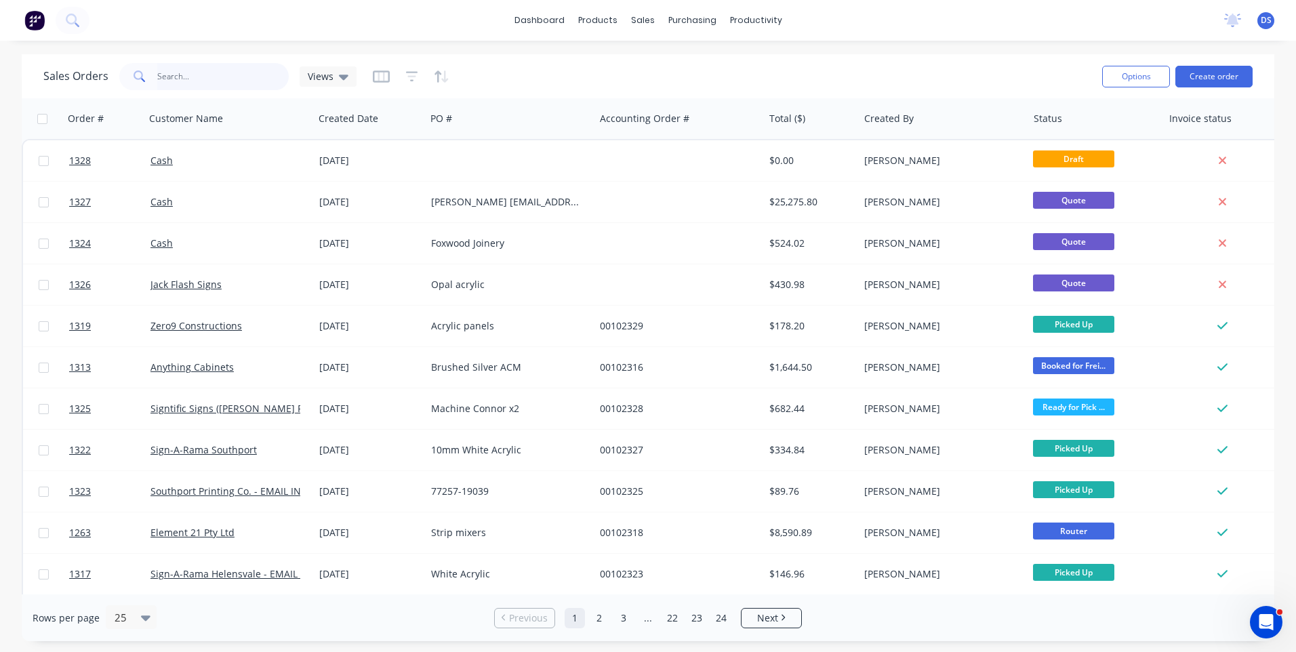
click at [222, 76] on input "text" at bounding box center [223, 76] width 132 height 27
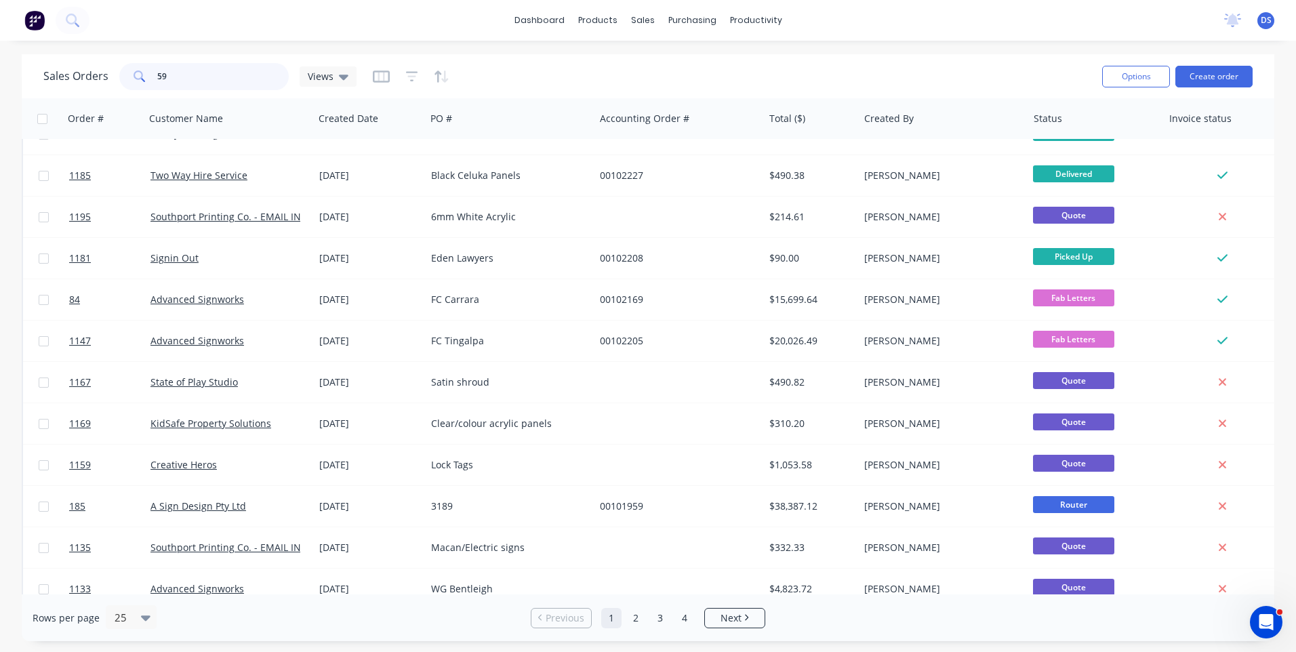
scroll to position [449, 0]
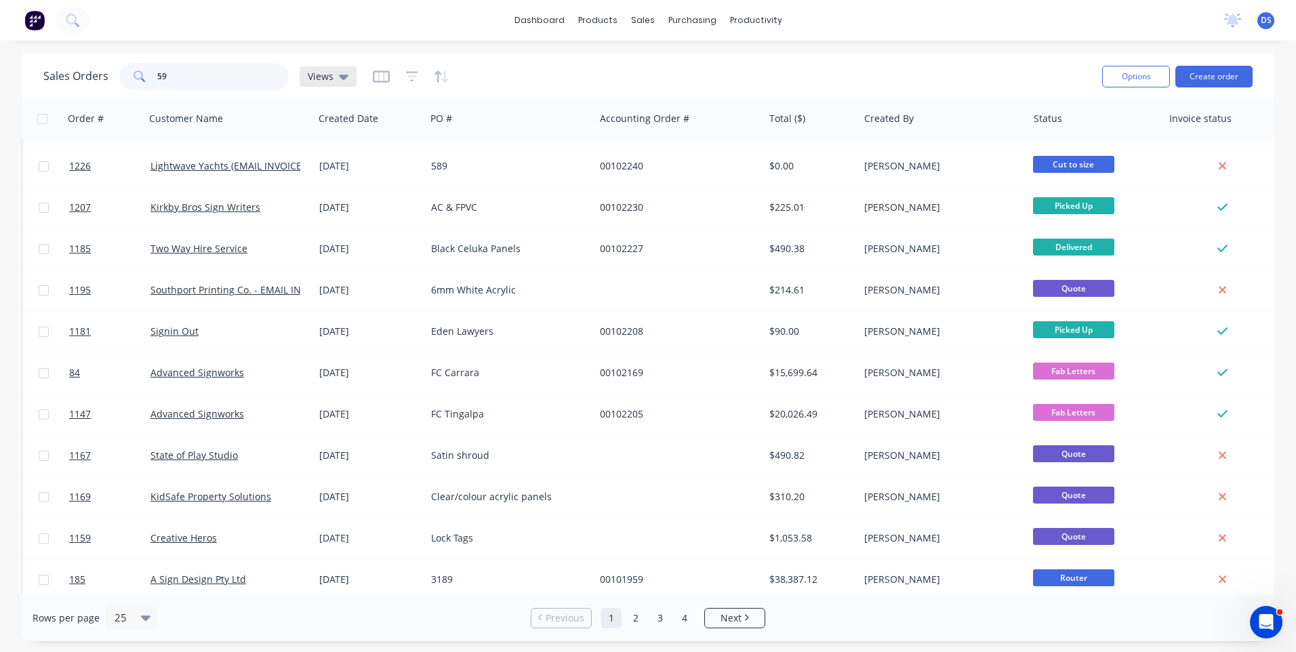
type input "59"
click at [347, 81] on div "Views" at bounding box center [328, 76] width 57 height 20
click at [353, 223] on button "Archived Orders" at bounding box center [381, 219] width 154 height 16
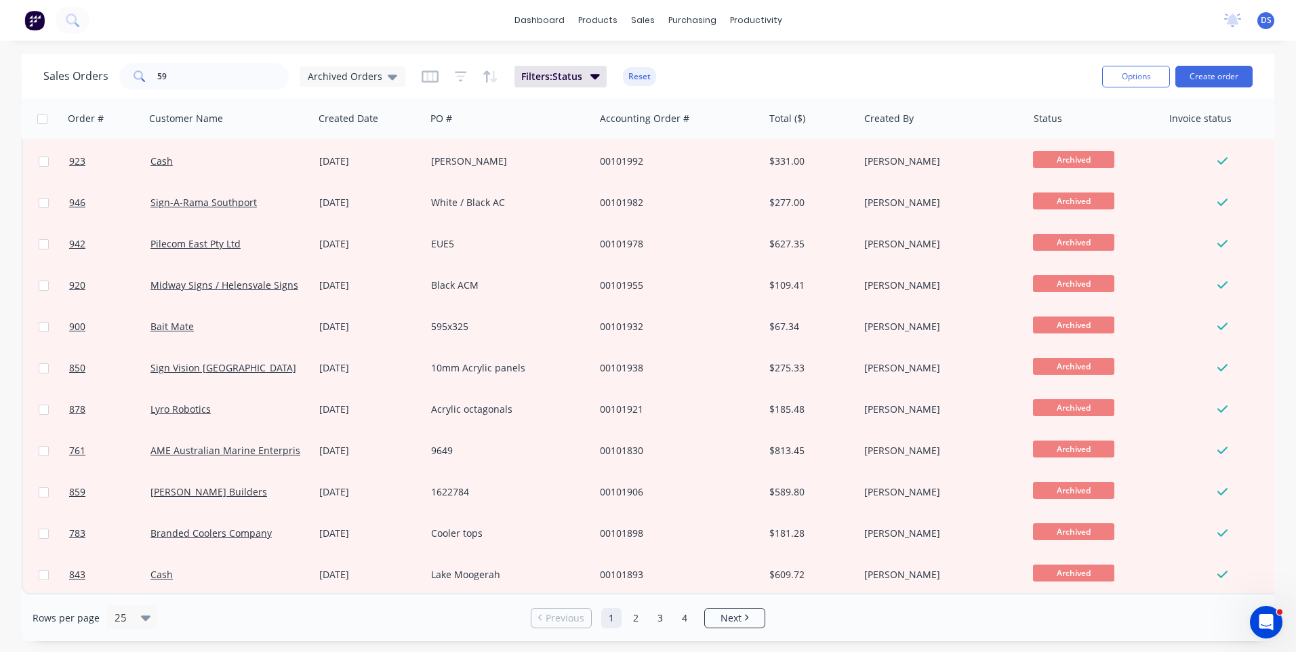
scroll to position [585, 0]
click at [718, 624] on link "Next" at bounding box center [735, 618] width 60 height 14
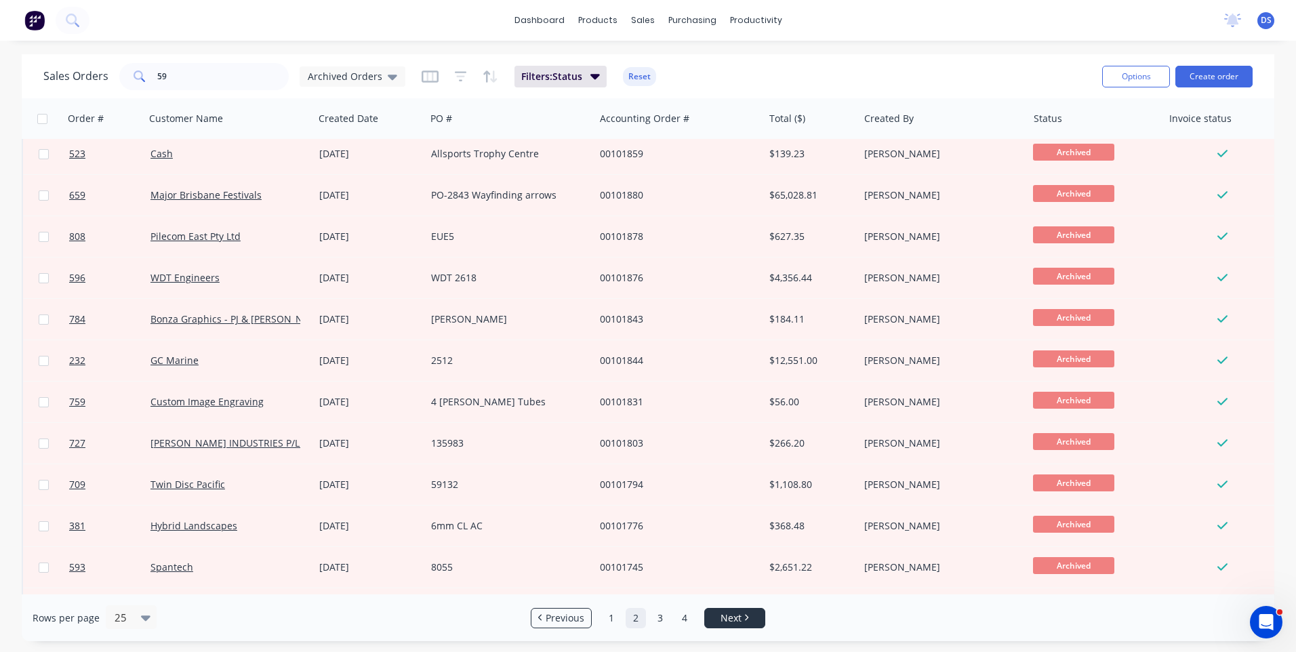
scroll to position [0, 0]
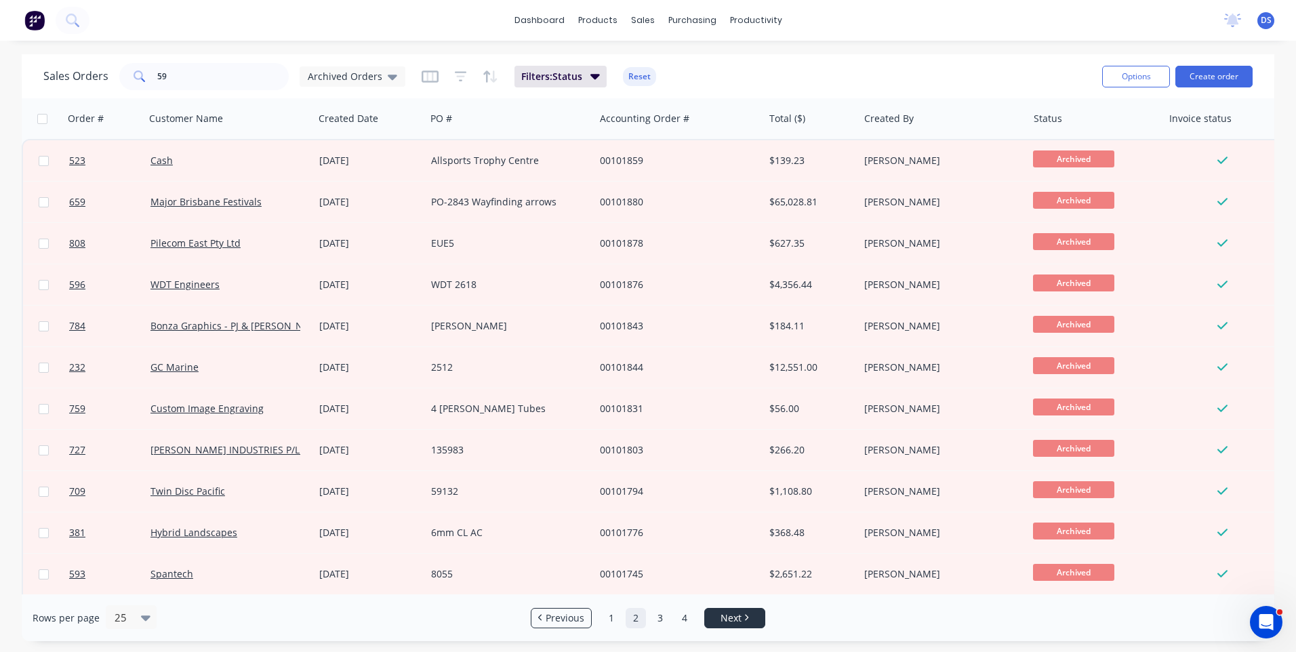
click at [718, 624] on link "Next" at bounding box center [735, 618] width 60 height 14
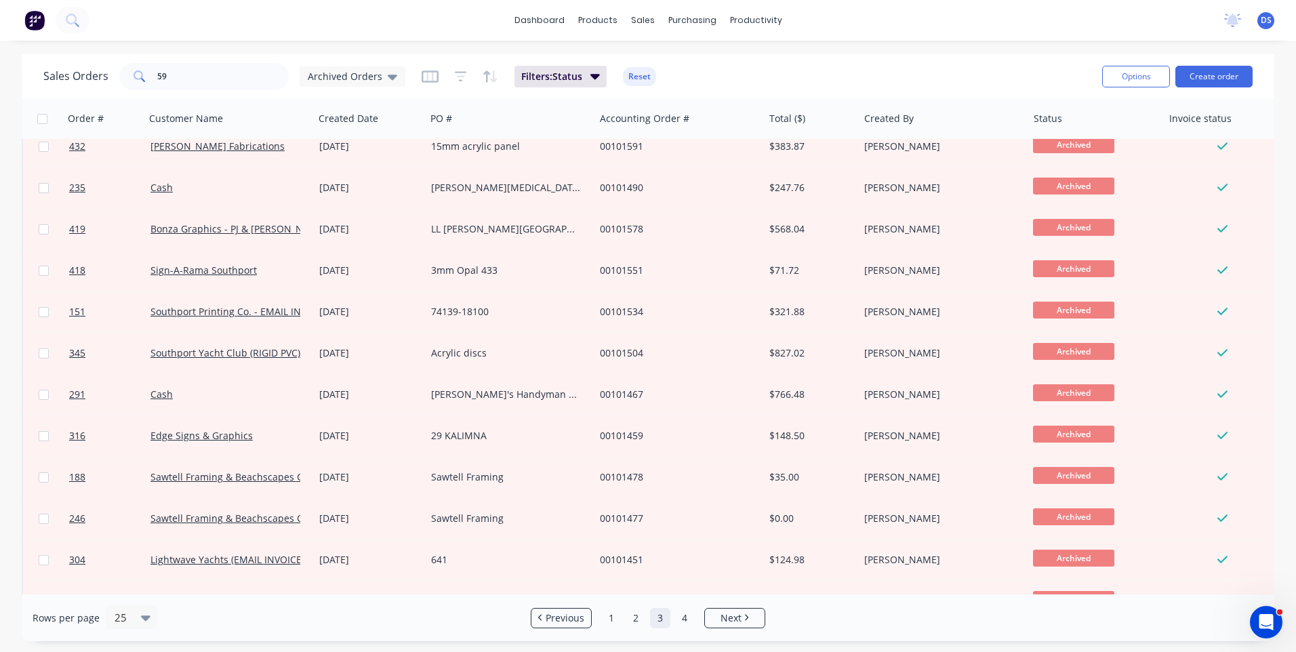
scroll to position [585, 0]
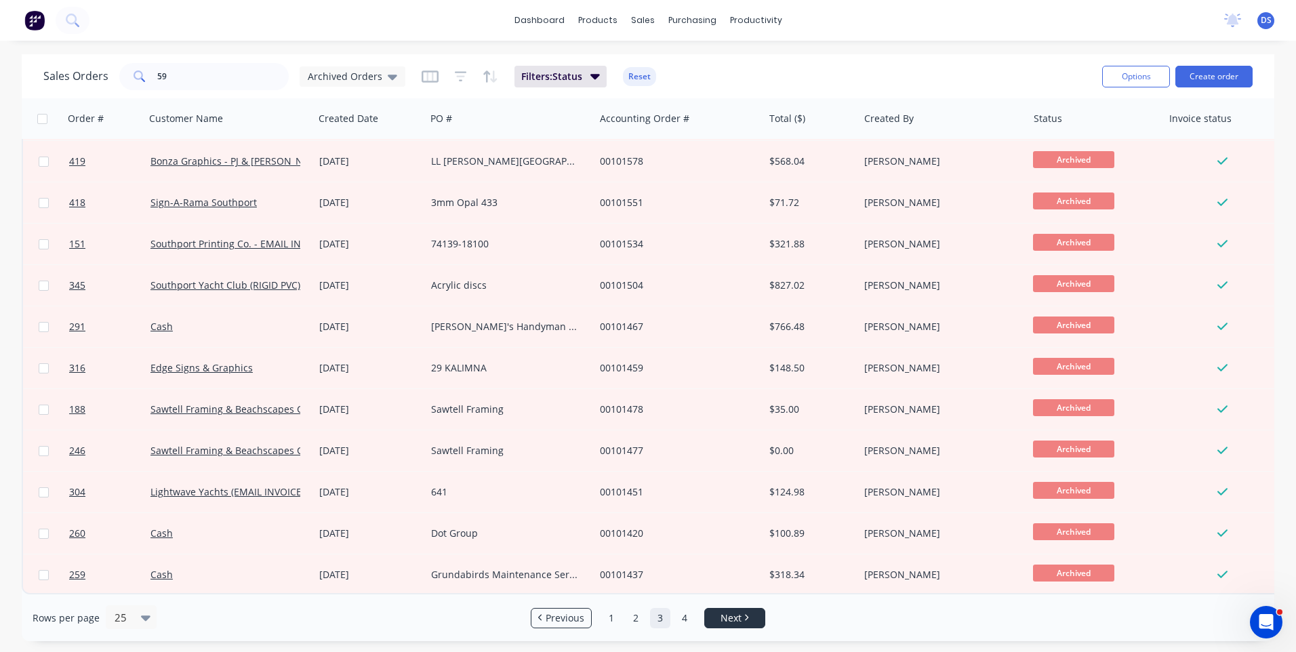
click at [718, 619] on link "Next" at bounding box center [735, 618] width 60 height 14
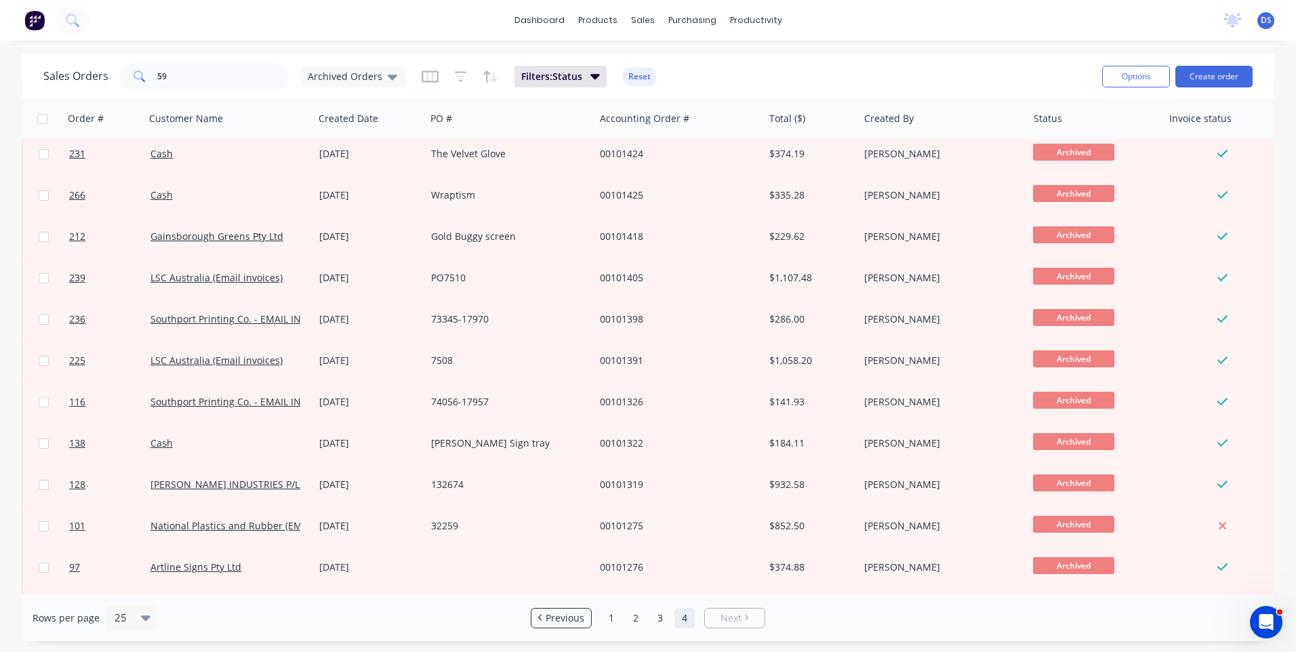
scroll to position [0, 0]
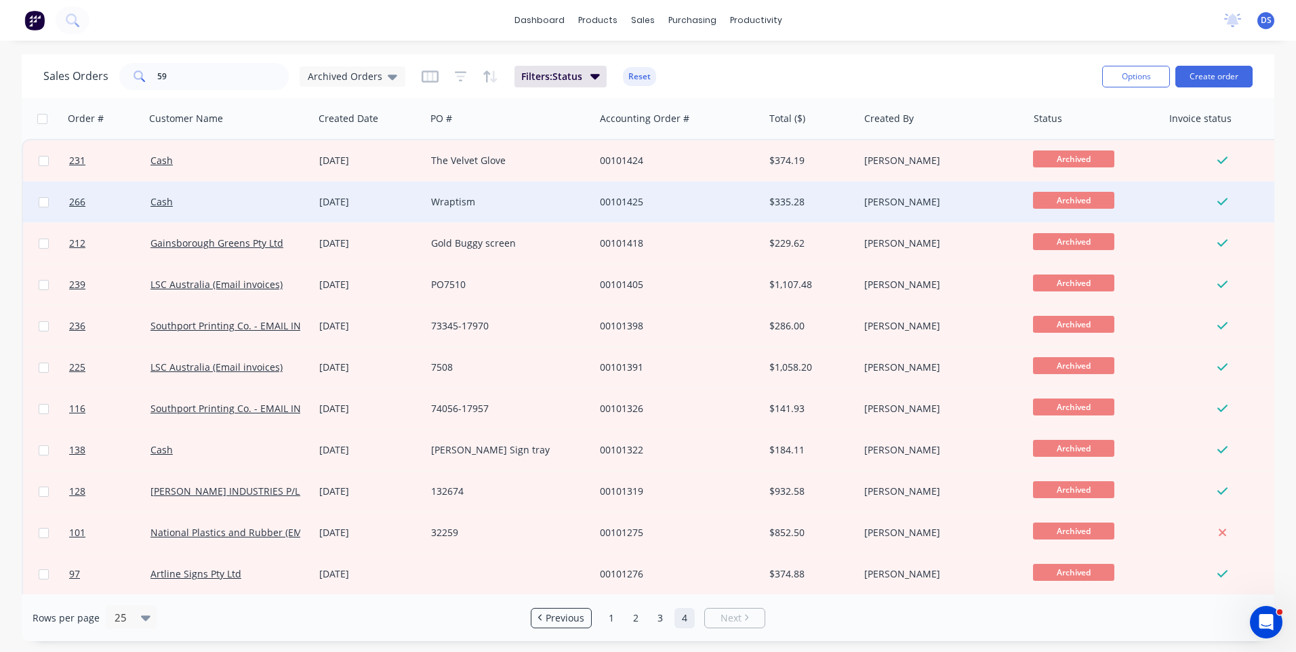
click at [438, 194] on div "Wraptism" at bounding box center [510, 202] width 169 height 41
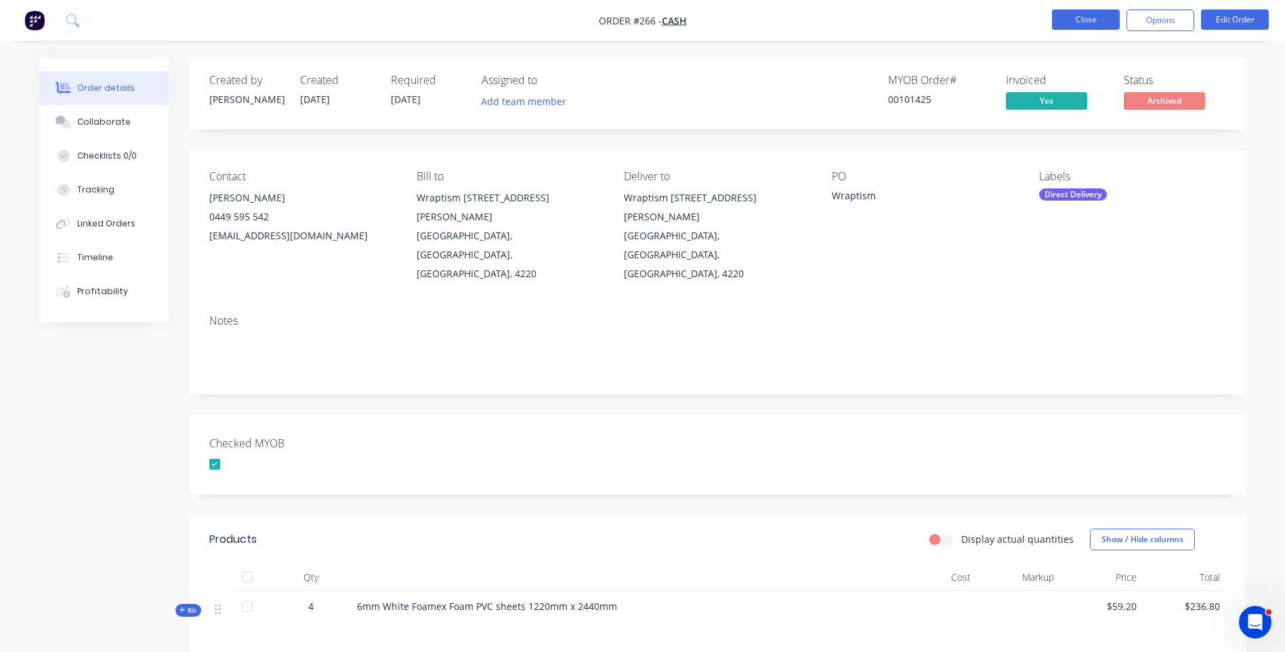
click at [1095, 24] on button "Close" at bounding box center [1086, 19] width 68 height 20
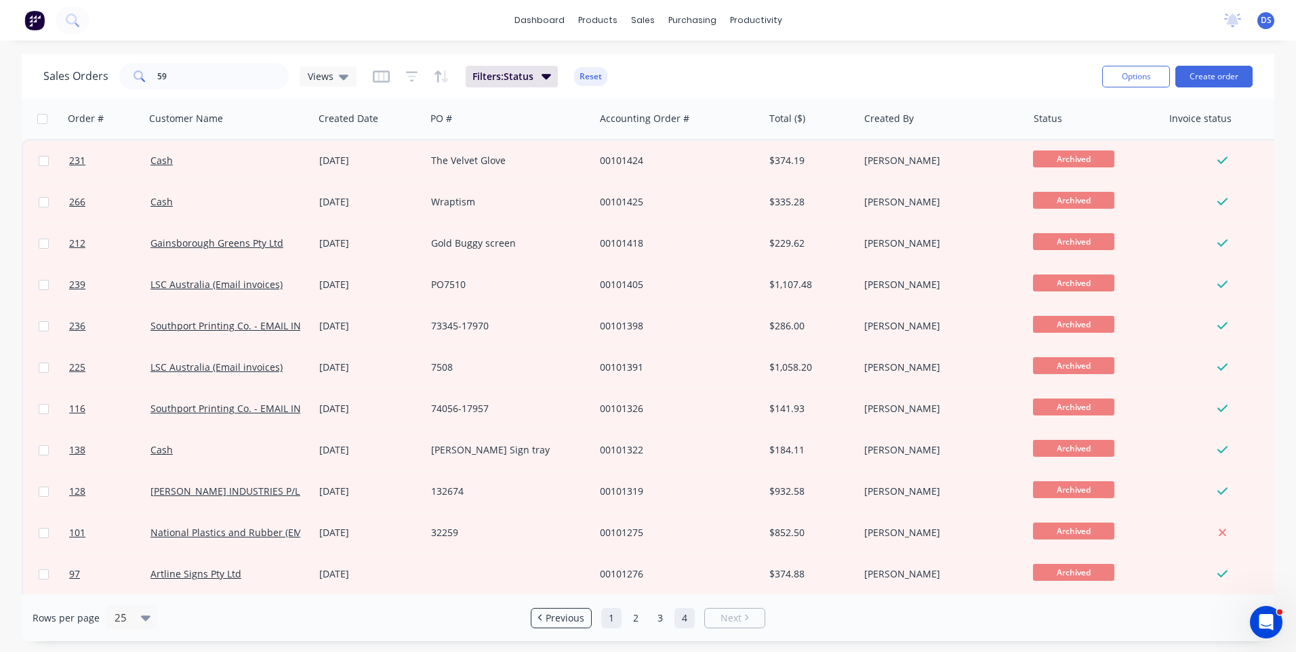
click at [607, 623] on link "1" at bounding box center [611, 618] width 20 height 20
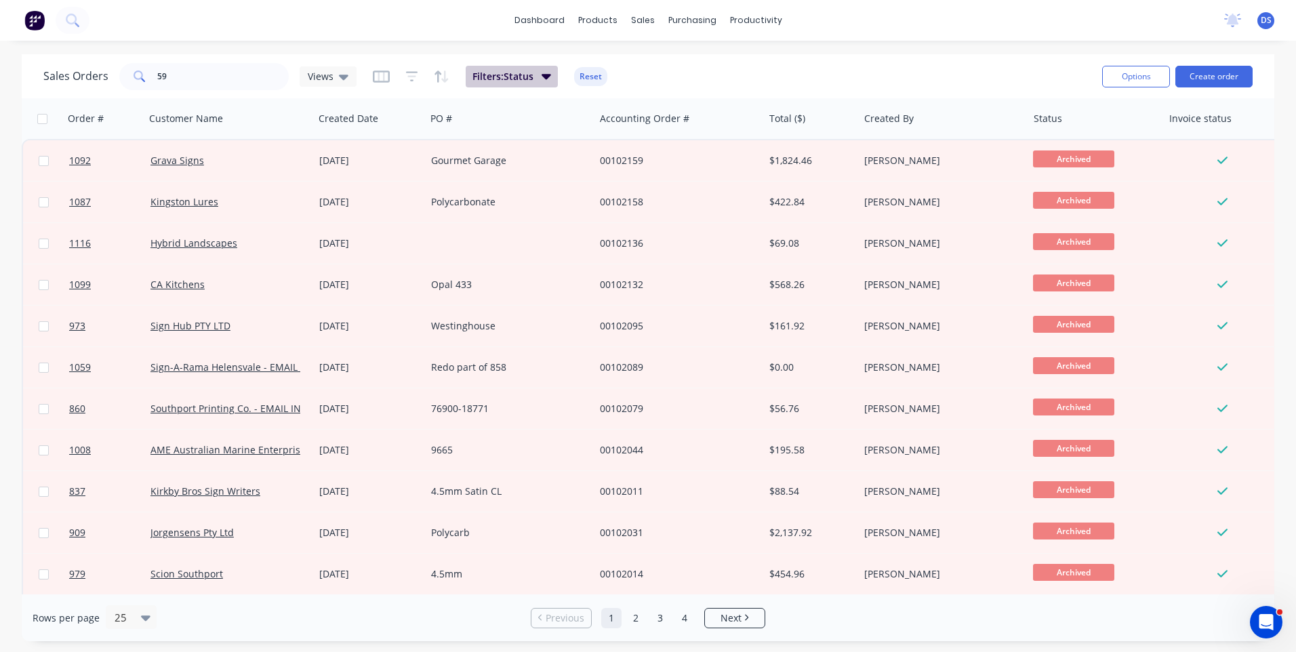
click at [543, 81] on icon "button" at bounding box center [545, 75] width 9 height 15
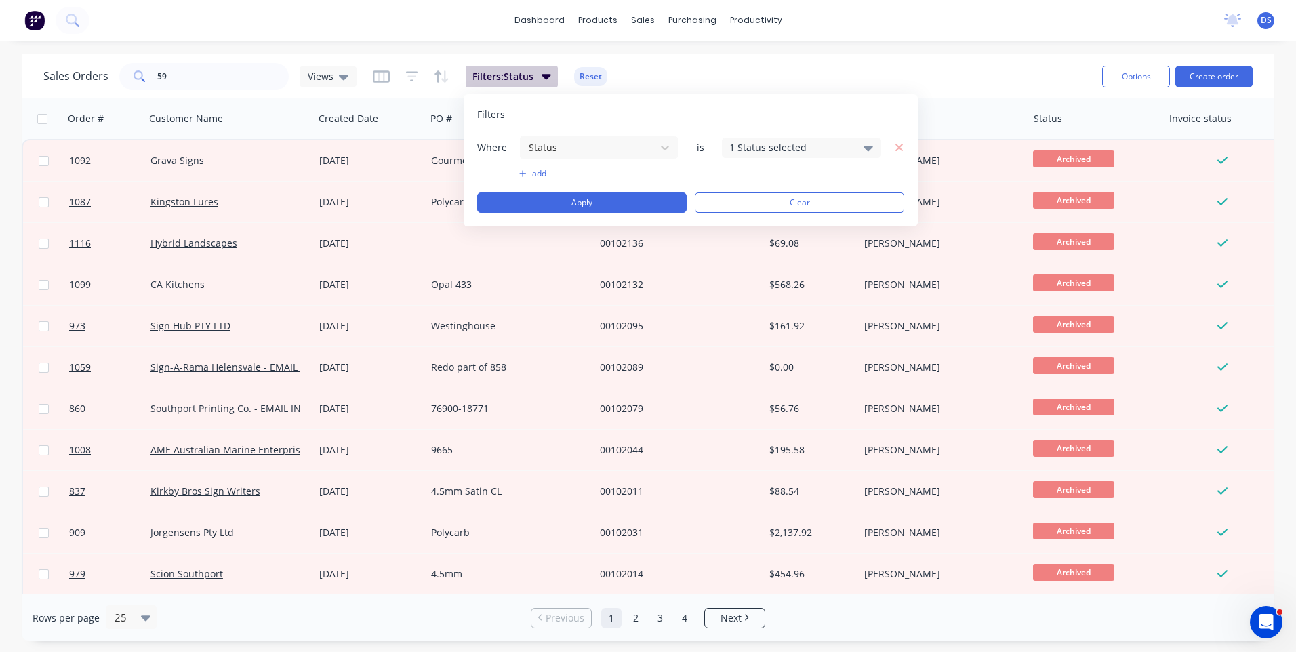
click at [547, 77] on icon "button" at bounding box center [545, 76] width 9 height 5
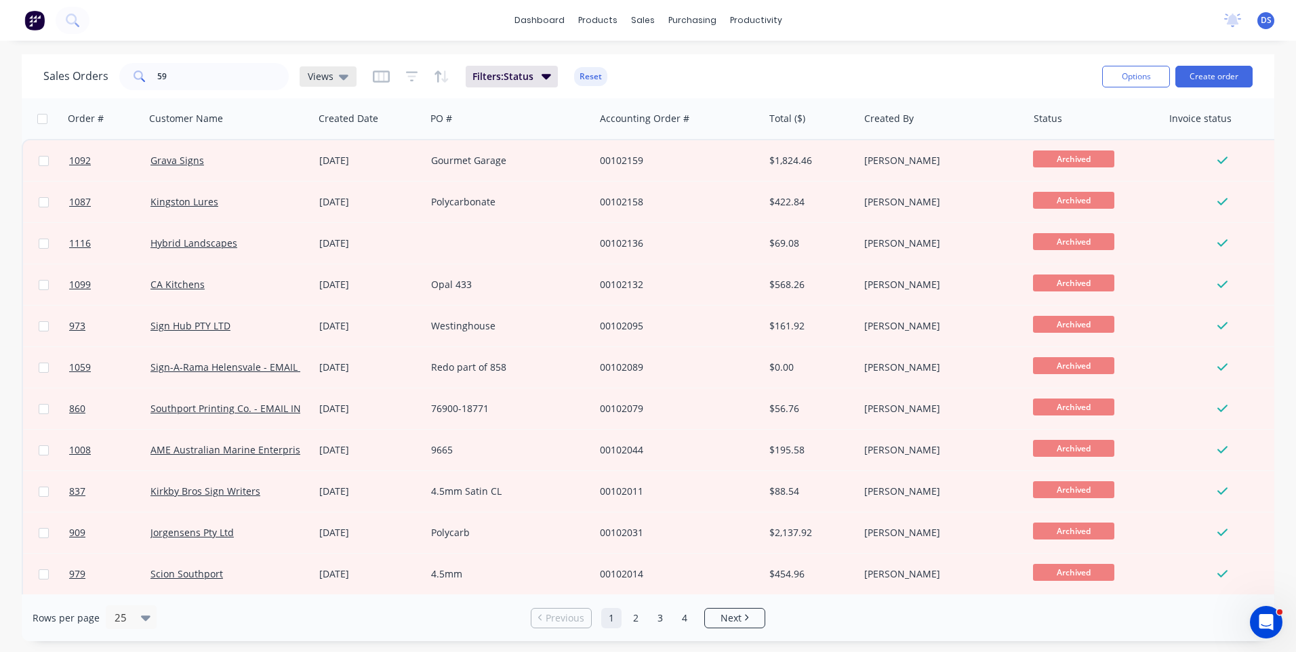
click at [342, 81] on icon at bounding box center [343, 76] width 9 height 15
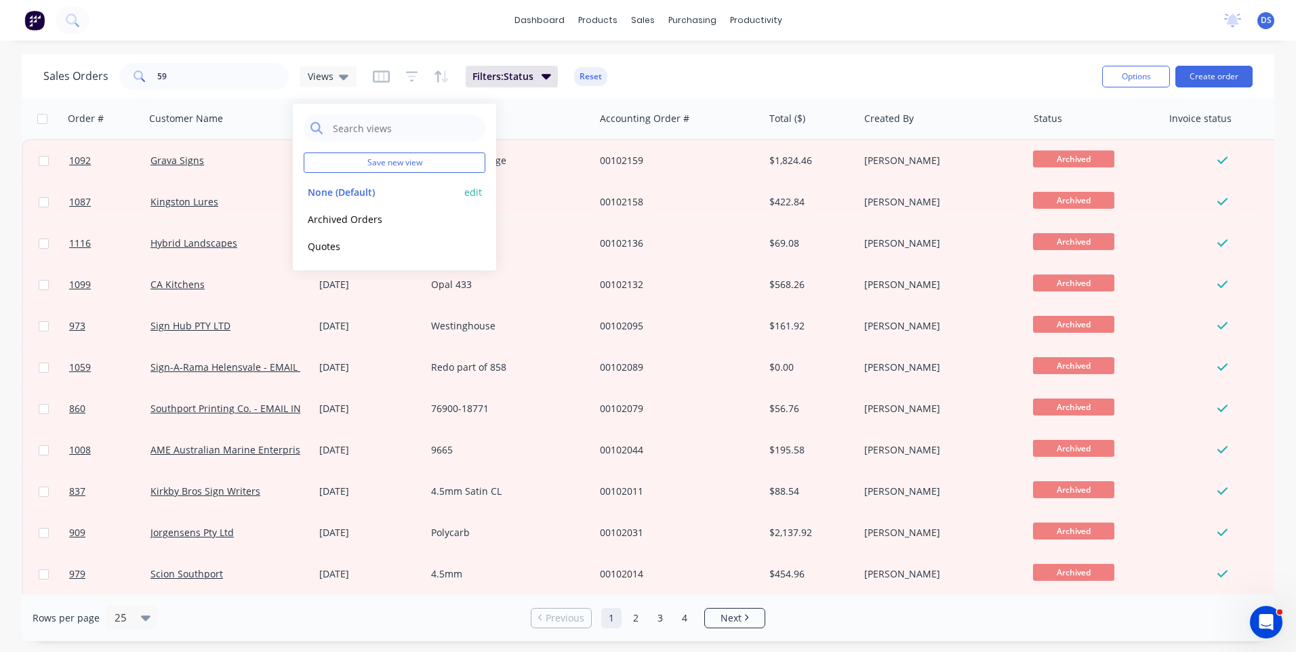
click at [326, 195] on button "None (Default)" at bounding box center [381, 192] width 154 height 16
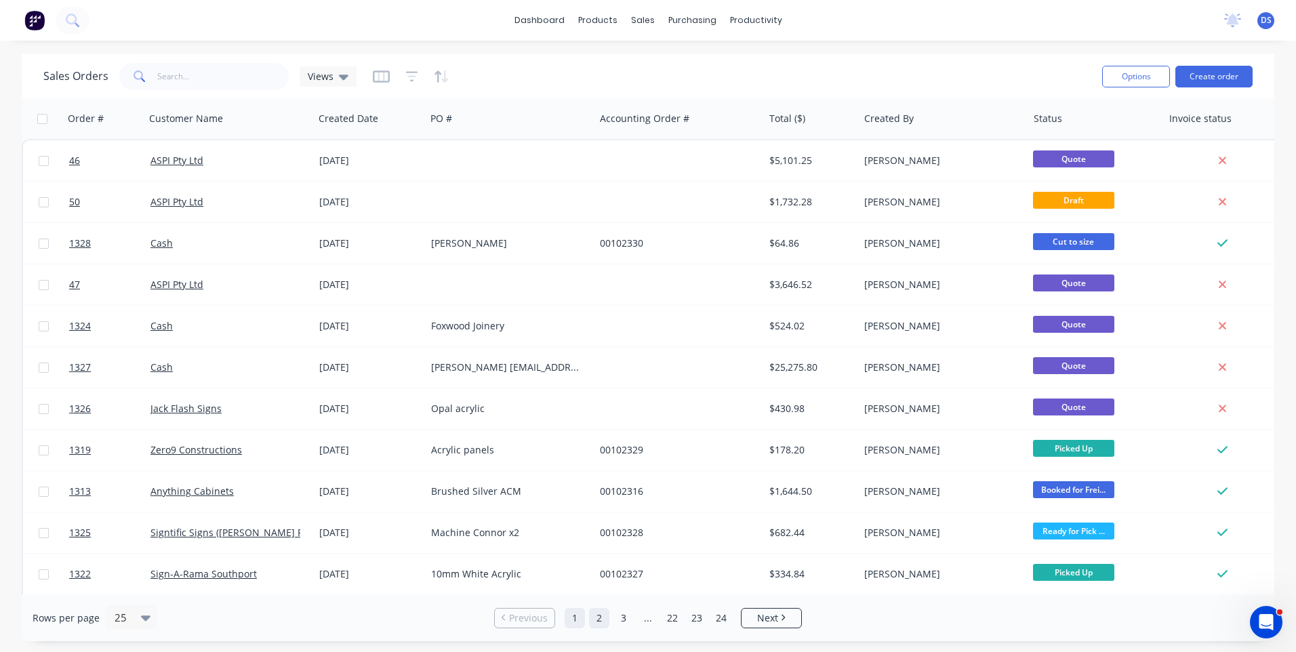
click at [593, 619] on link "2" at bounding box center [599, 618] width 20 height 20
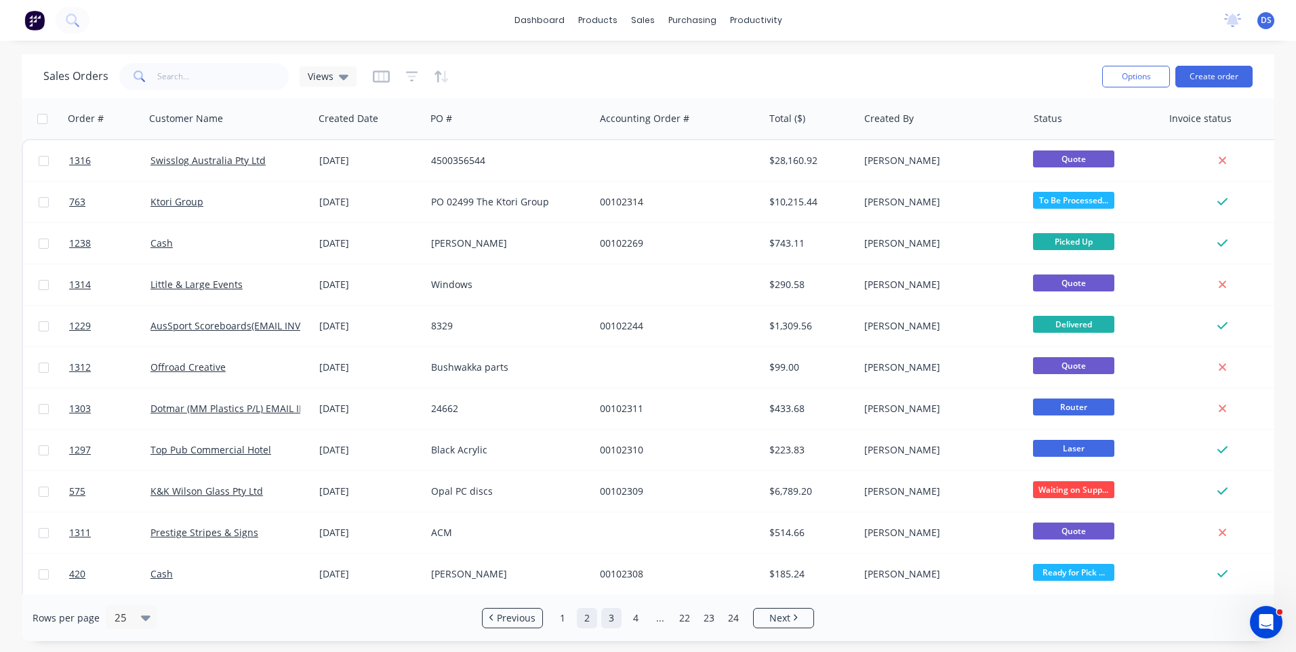
click at [606, 622] on link "3" at bounding box center [611, 618] width 20 height 20
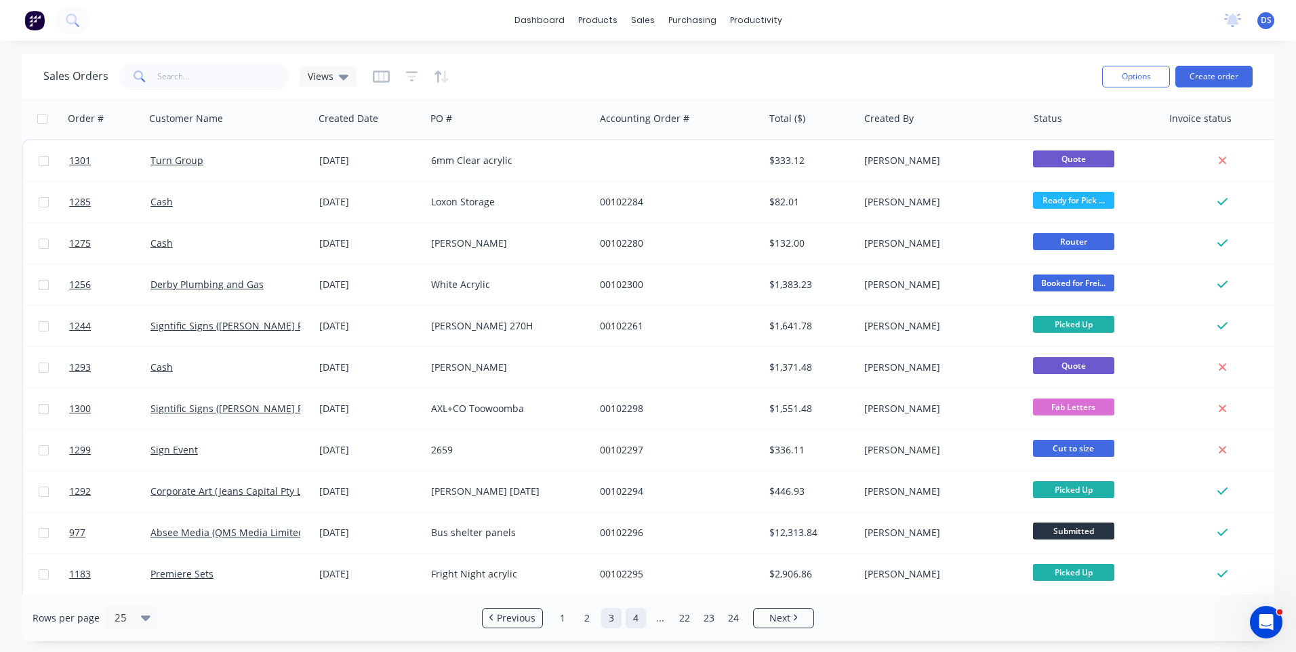
click at [631, 621] on link "4" at bounding box center [635, 618] width 20 height 20
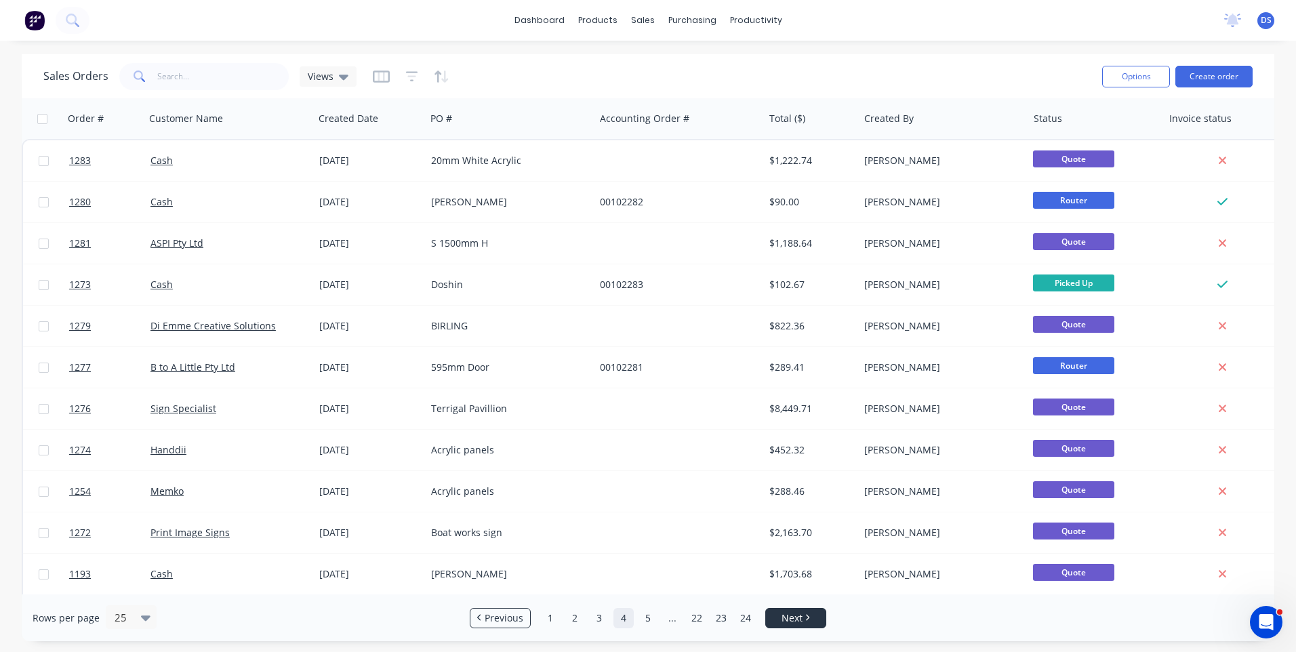
click at [786, 619] on span "Next" at bounding box center [791, 618] width 21 height 14
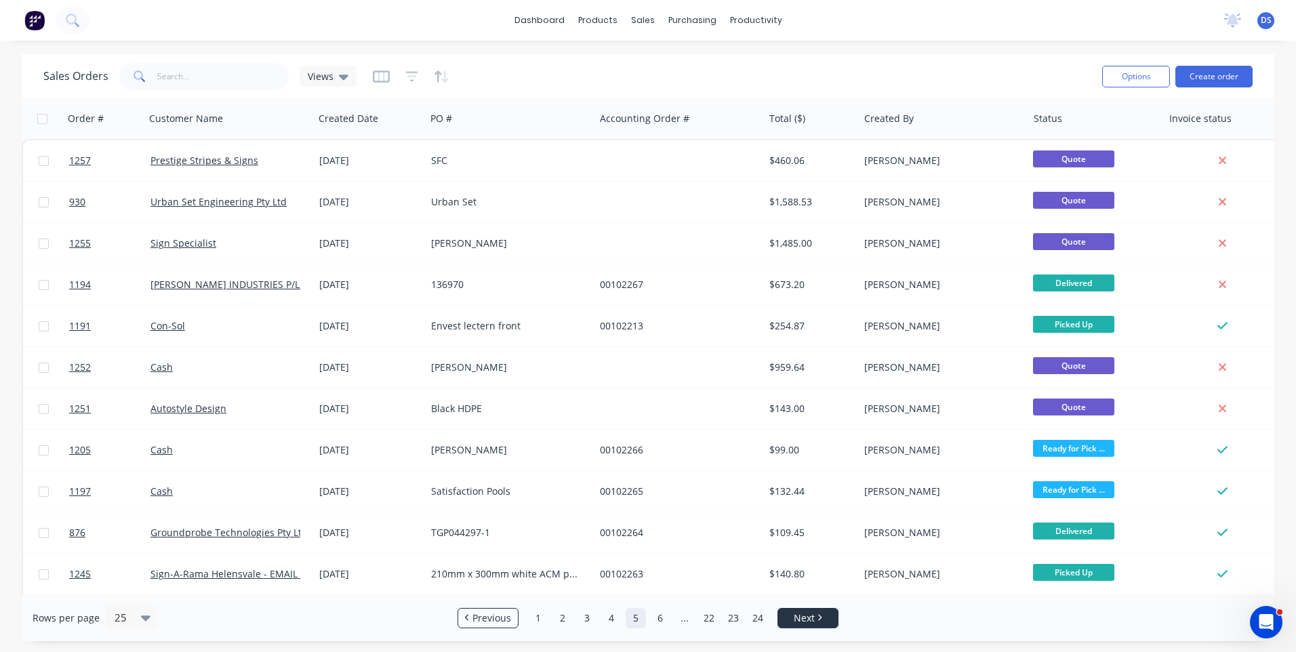
click at [786, 619] on link "Next" at bounding box center [808, 618] width 60 height 14
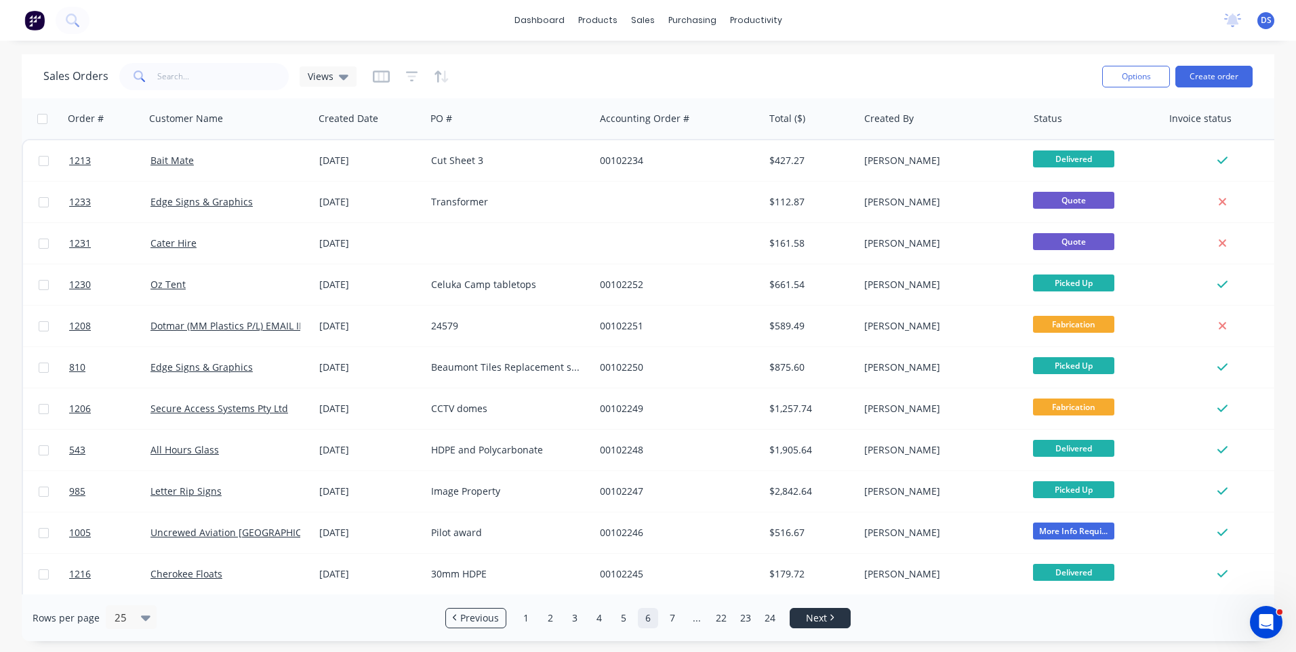
click at [786, 619] on ul "Previous 1 2 3 4 5 6 7 ... 22 23 24 Next" at bounding box center [648, 618] width 416 height 20
click at [790, 619] on link "Next" at bounding box center [820, 618] width 60 height 14
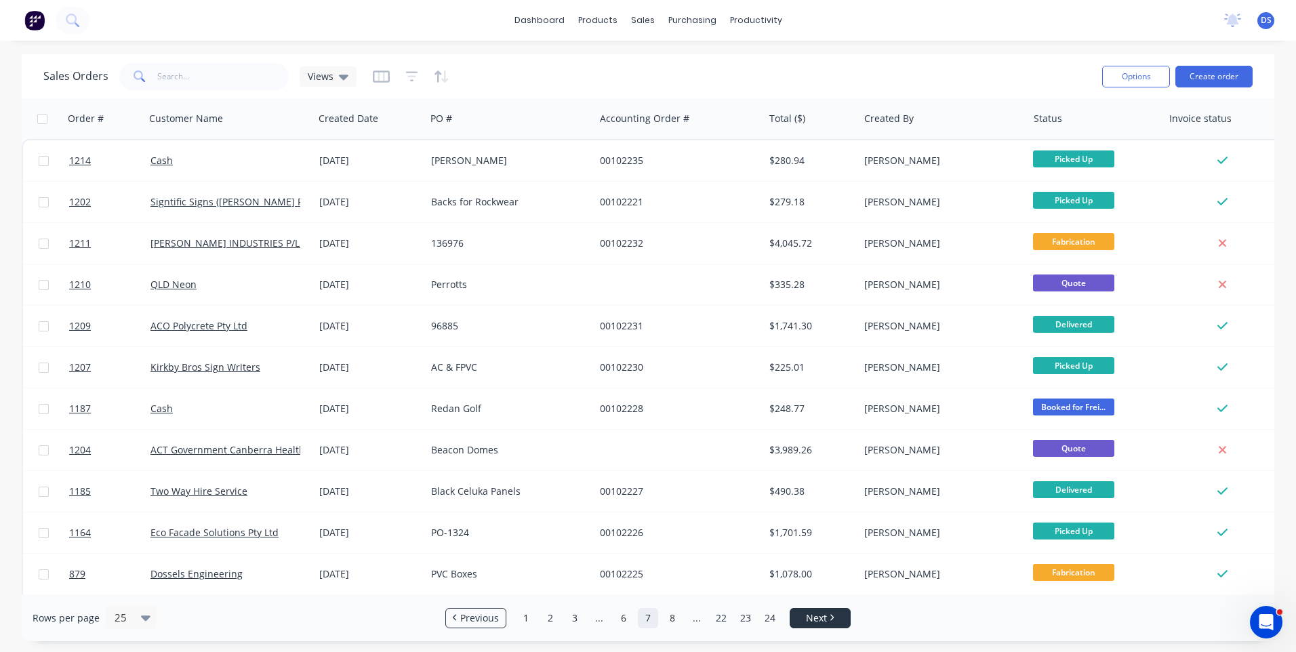
click at [806, 619] on span "Next" at bounding box center [816, 618] width 21 height 14
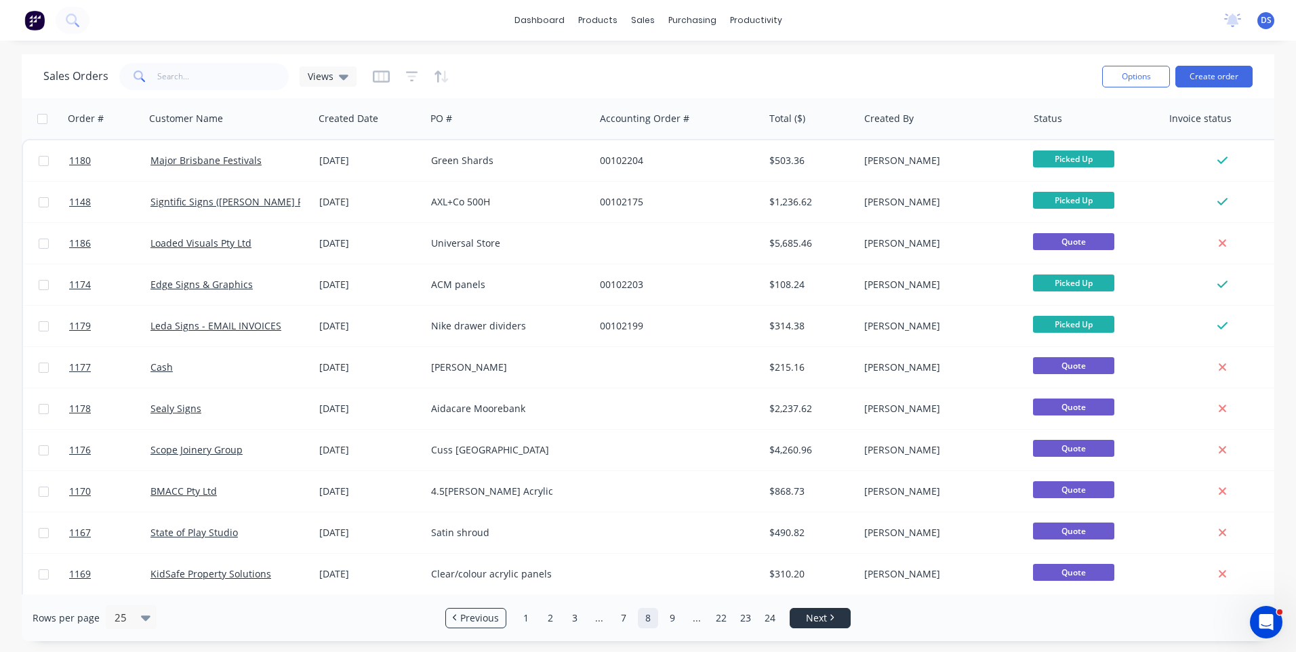
click at [806, 619] on span "Next" at bounding box center [816, 618] width 21 height 14
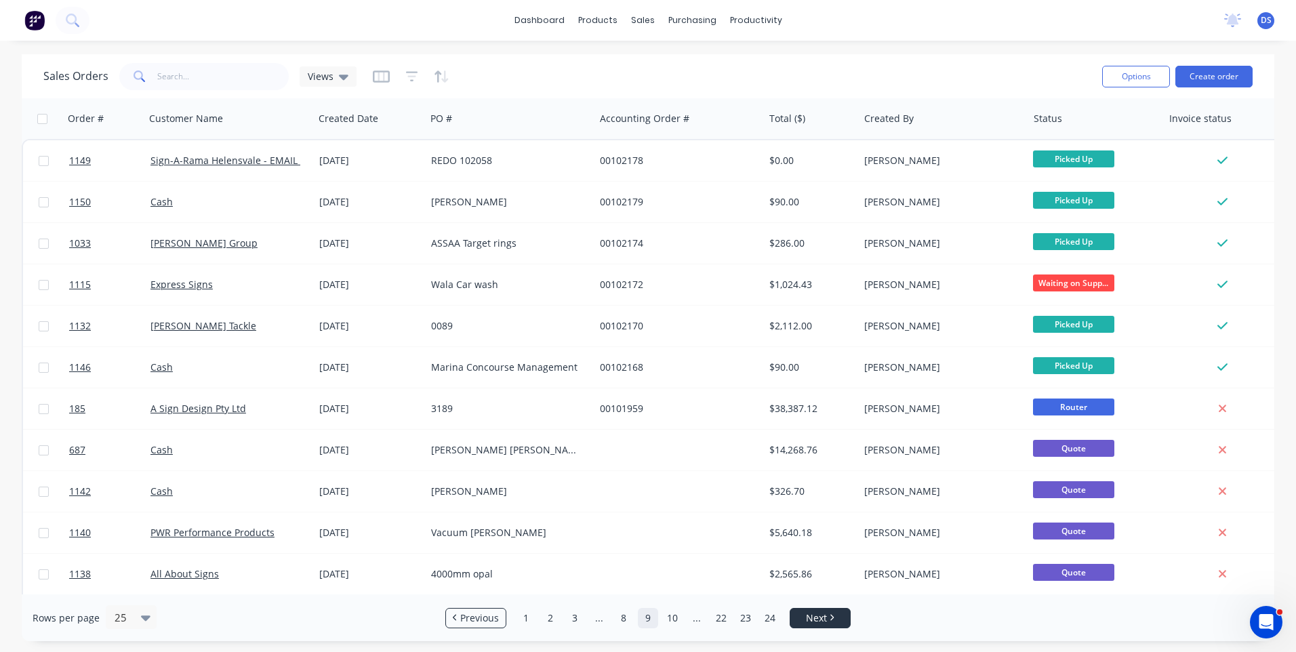
click at [807, 619] on span "Next" at bounding box center [816, 618] width 21 height 14
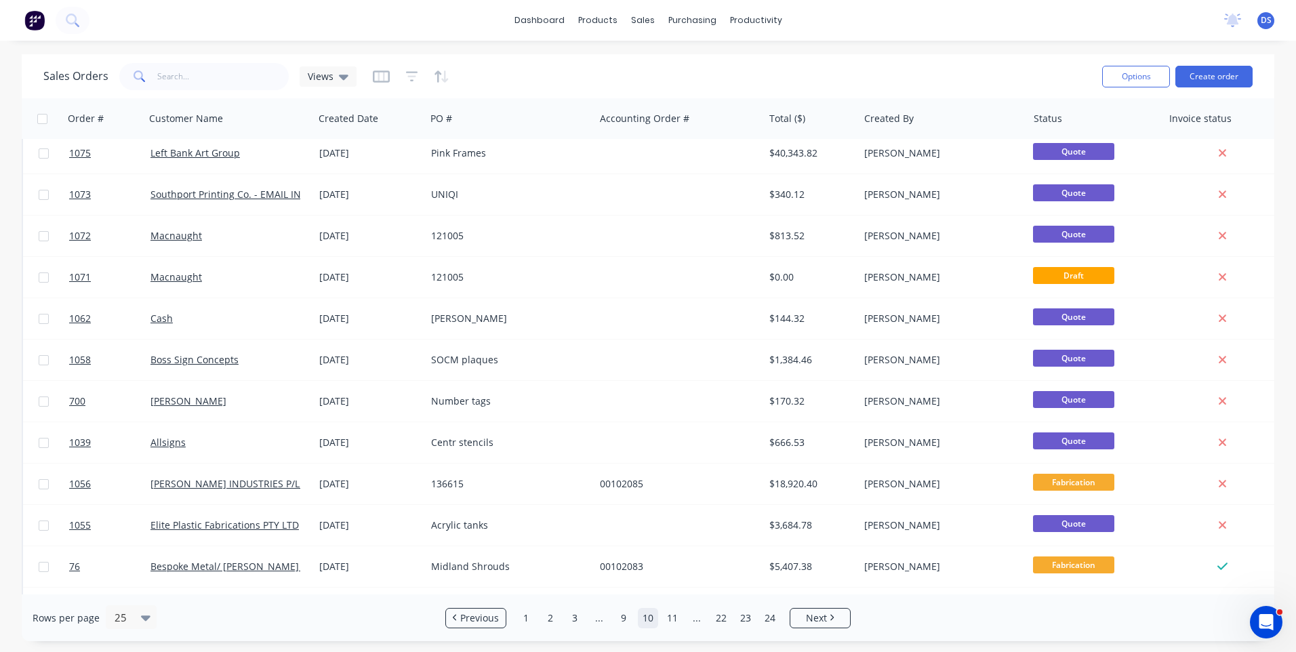
scroll to position [549, 0]
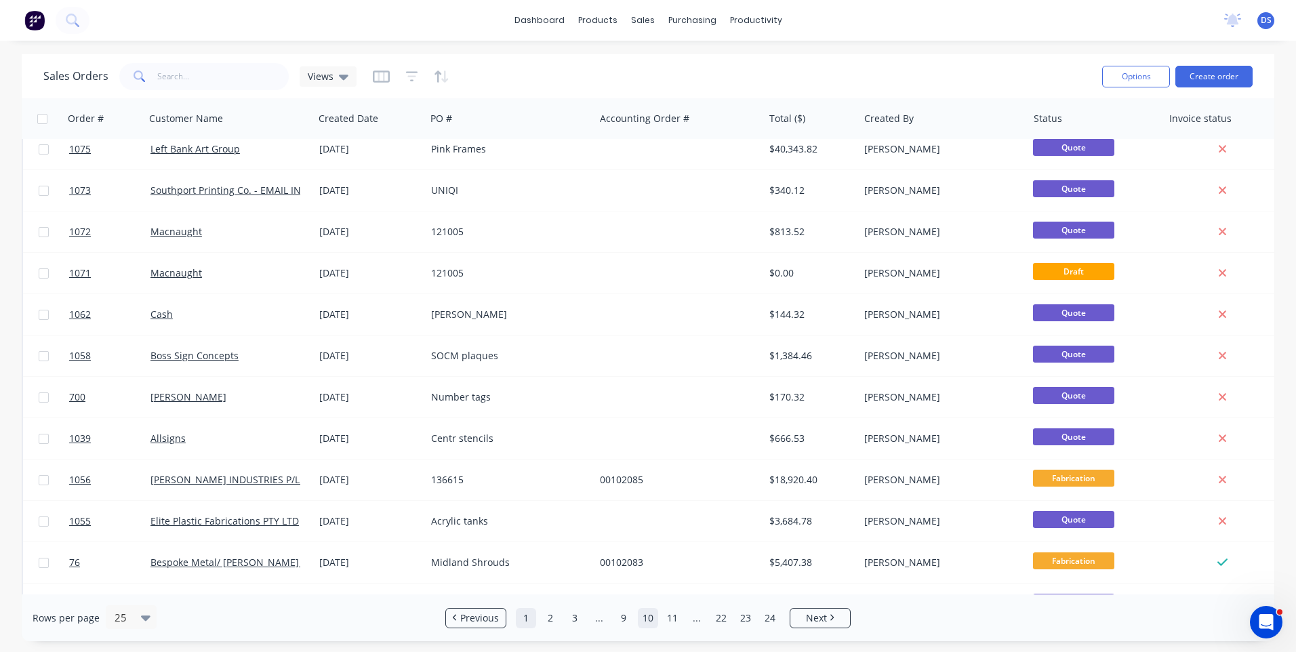
click at [527, 619] on link "1" at bounding box center [526, 618] width 20 height 20
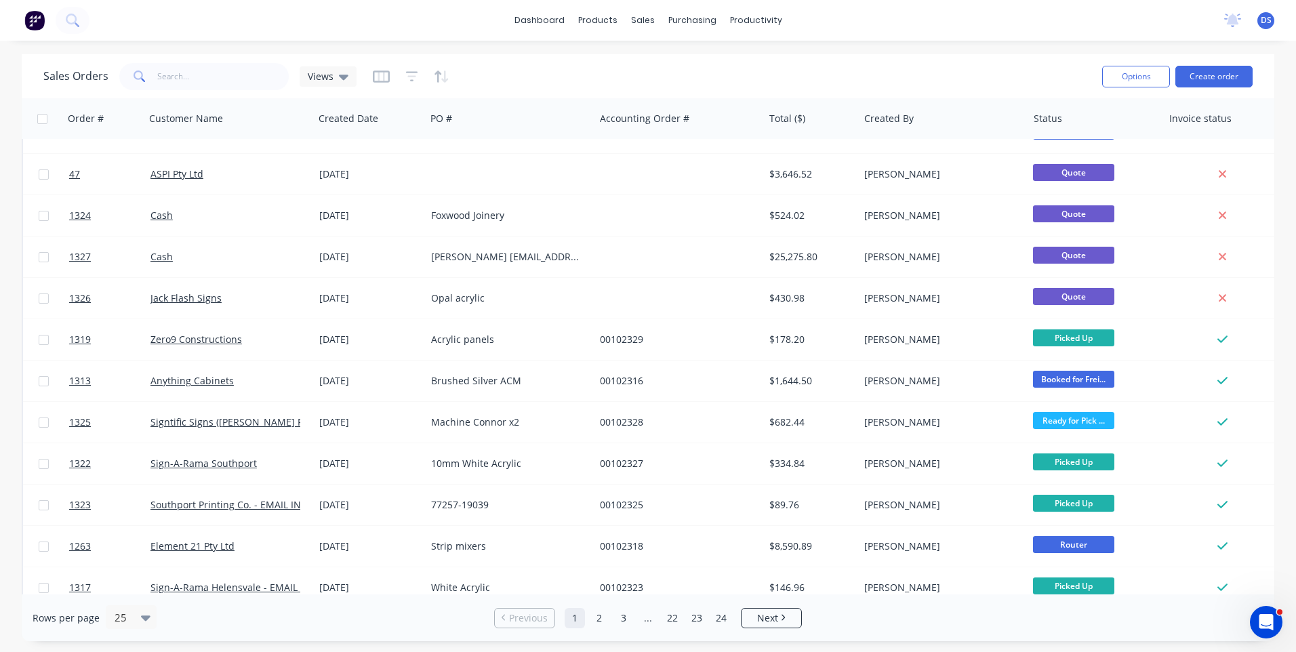
scroll to position [0, 0]
